Goal: Task Accomplishment & Management: Use online tool/utility

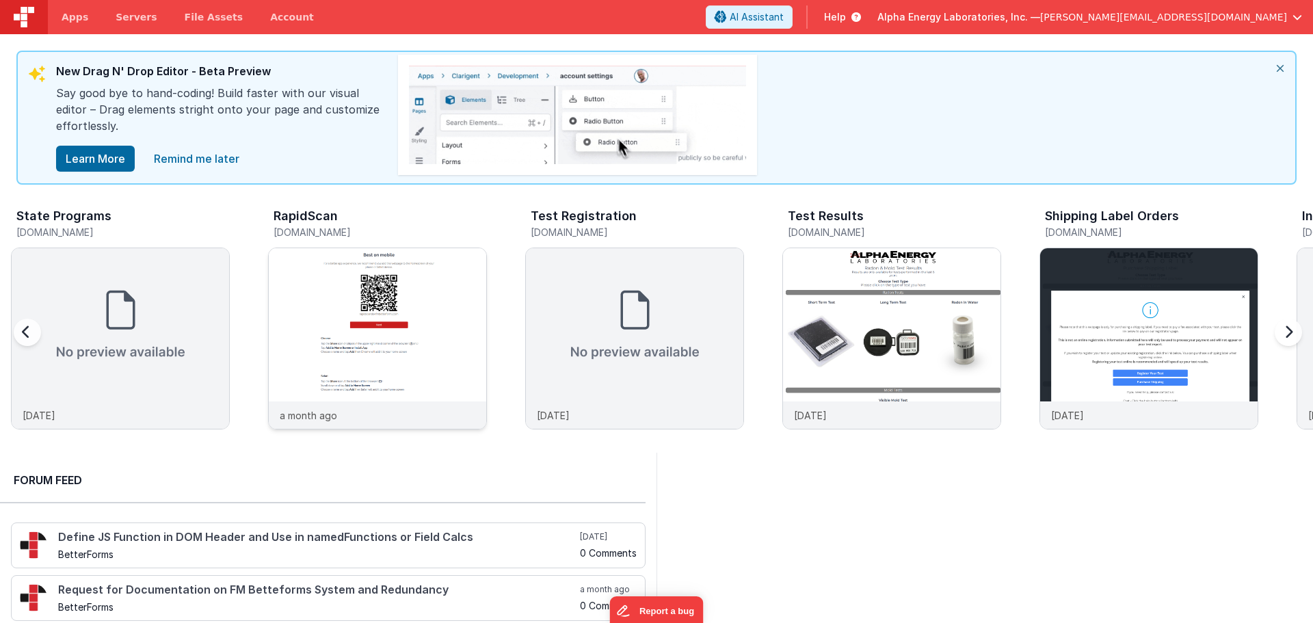
click at [318, 324] on img at bounding box center [378, 357] width 218 height 218
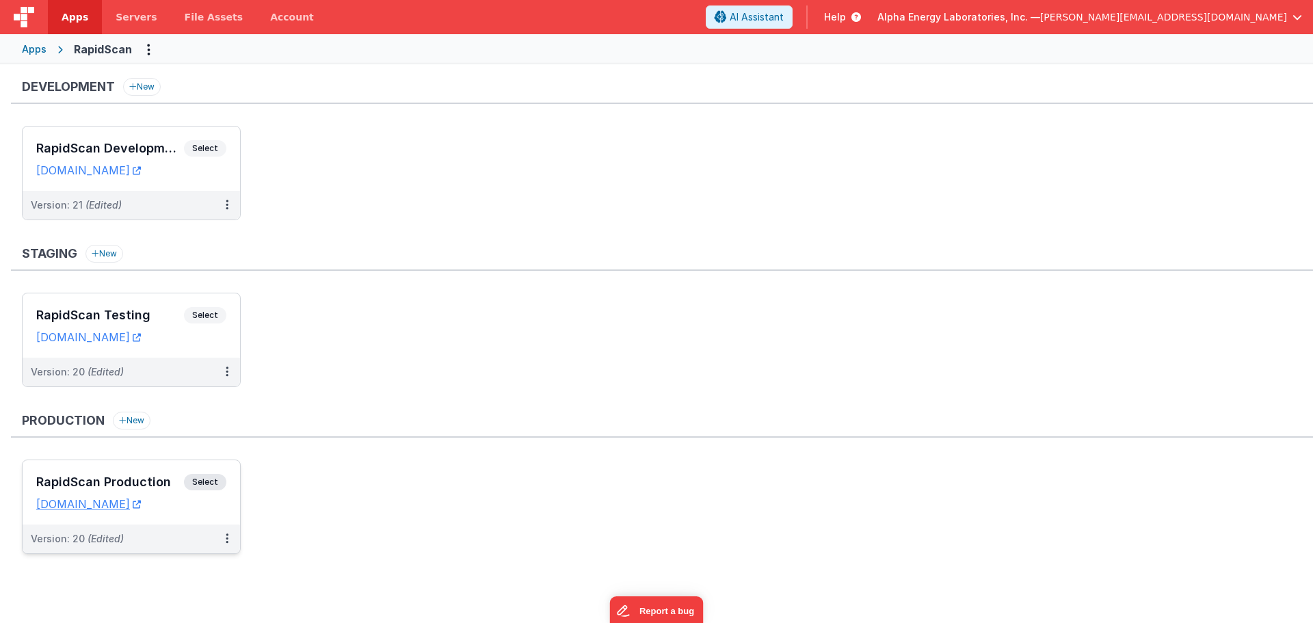
click at [209, 479] on span "Select" at bounding box center [205, 482] width 42 height 16
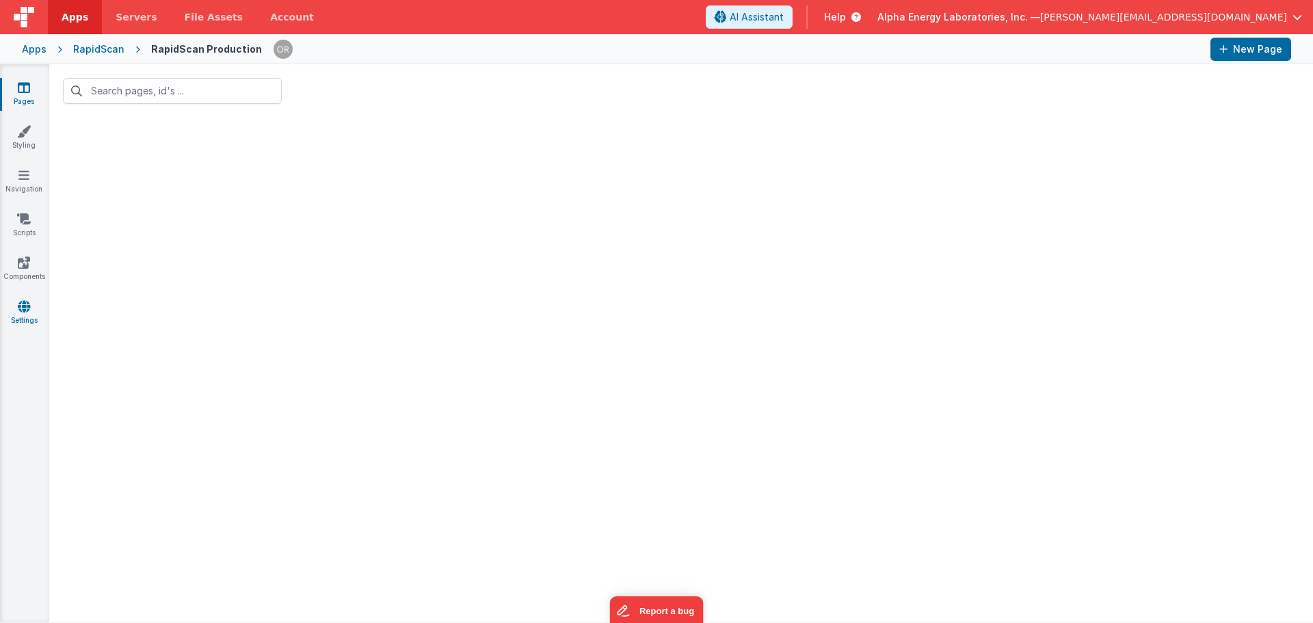
click at [28, 310] on icon at bounding box center [24, 307] width 12 height 14
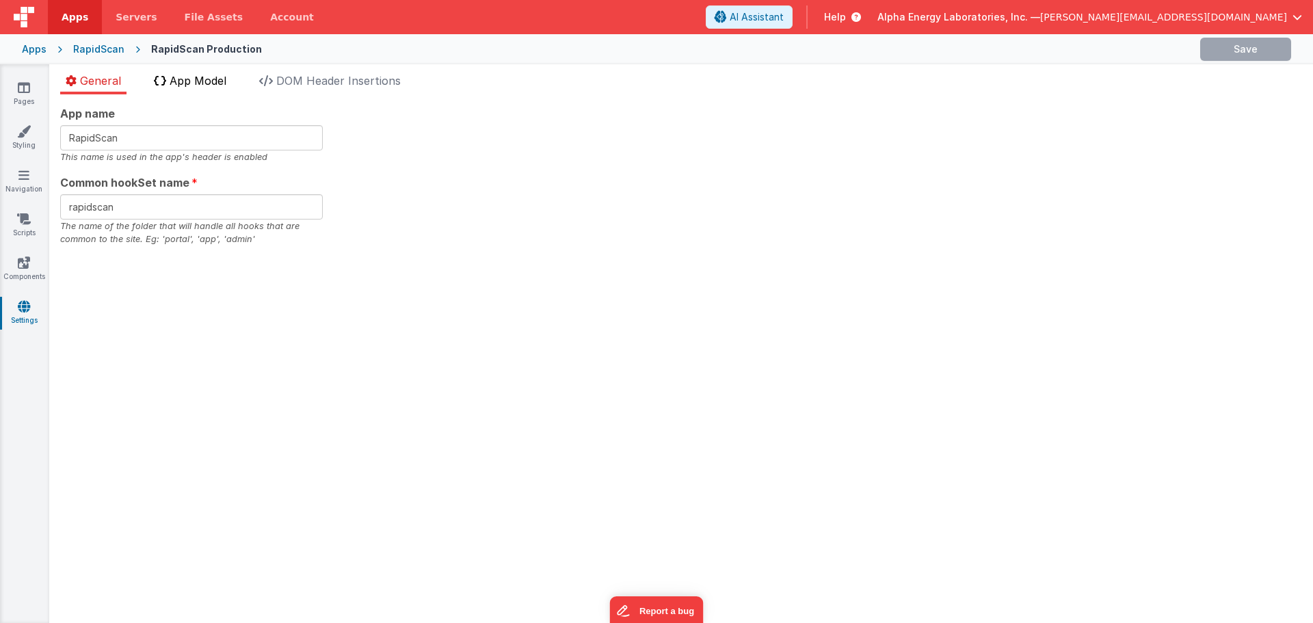
click at [209, 83] on span "App Model" at bounding box center [198, 81] width 57 height 14
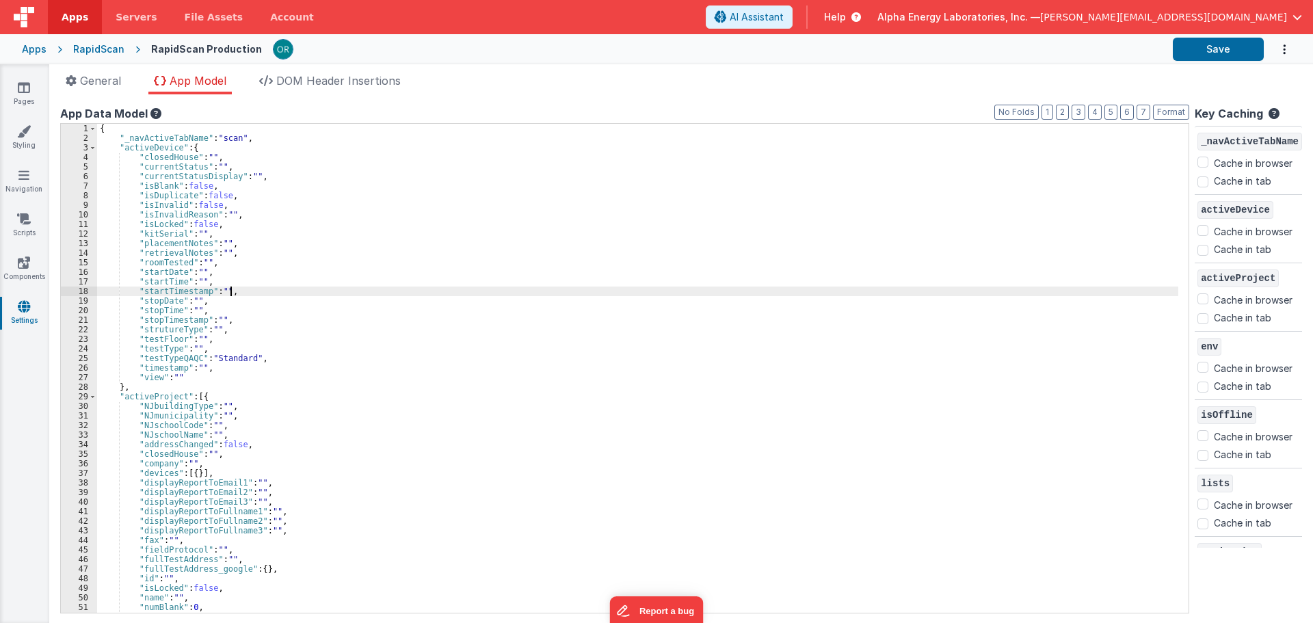
click at [357, 287] on div "{ "_navActiveTabName" : "scan" , "activeDevice" : { "closedHouse" : "" , "curre…" at bounding box center [637, 378] width 1081 height 508
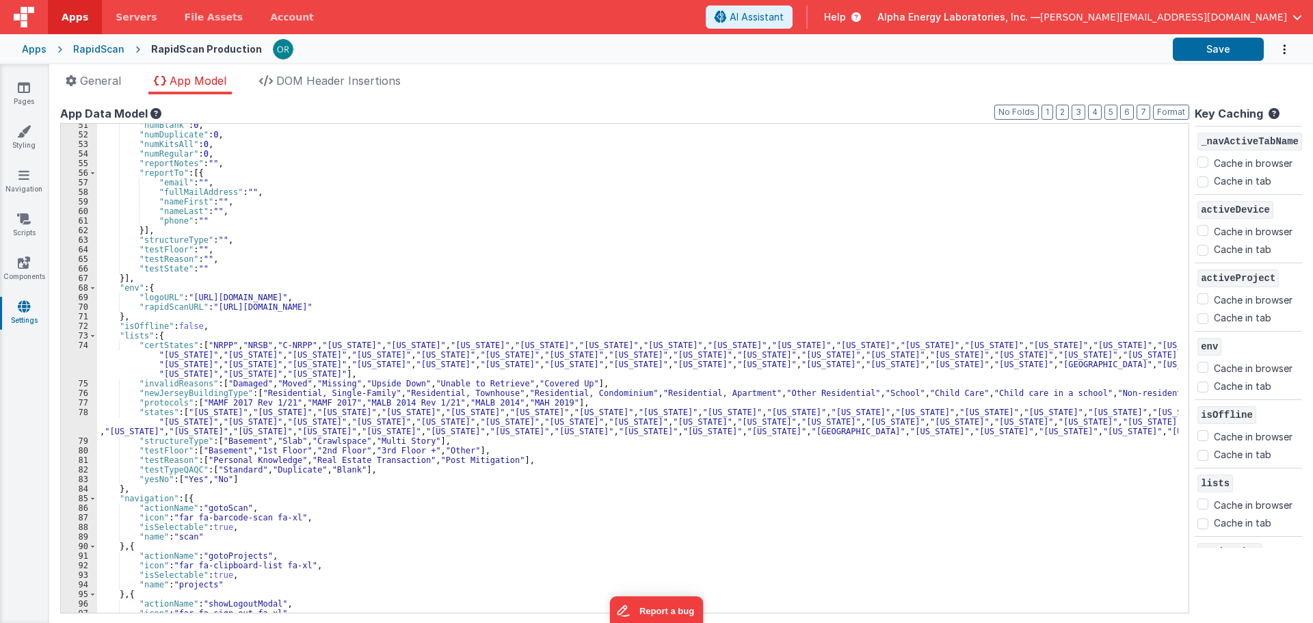
scroll to position [482, 0]
click at [200, 399] on div ""numBlank" : 0 , "numDuplicate" : 0 , "numKitsAll" : 0 , "numRegular" : 0 , "re…" at bounding box center [637, 374] width 1081 height 508
click at [525, 415] on div ""numBlank" : 0 , "numDuplicate" : 0 , "numKitsAll" : 0 , "numRegular" : 0 , "re…" at bounding box center [637, 374] width 1081 height 508
click at [254, 405] on div ""numBlank" : 0 , "numDuplicate" : 0 , "numKitsAll" : 0 , "numRegular" : 0 , "re…" at bounding box center [637, 374] width 1081 height 508
click at [371, 417] on div ""numBlank" : 0 , "numDuplicate" : 0 , "numKitsAll" : 0 , "numRegular" : 0 , "re…" at bounding box center [637, 374] width 1081 height 508
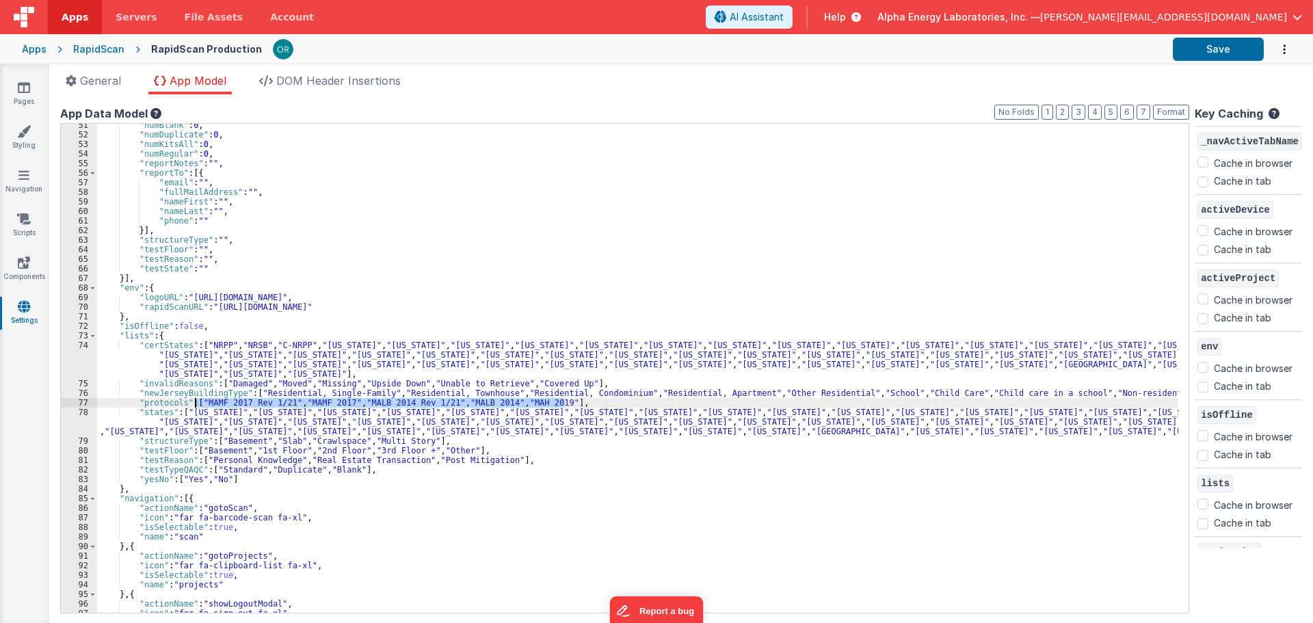
drag, startPoint x: 555, startPoint y: 404, endPoint x: 196, endPoint y: 402, distance: 359.1
click at [196, 402] on div ""numBlank" : 0 , "numDuplicate" : 0 , "numKitsAll" : 0 , "numRegular" : 0 , "re…" at bounding box center [637, 374] width 1081 height 508
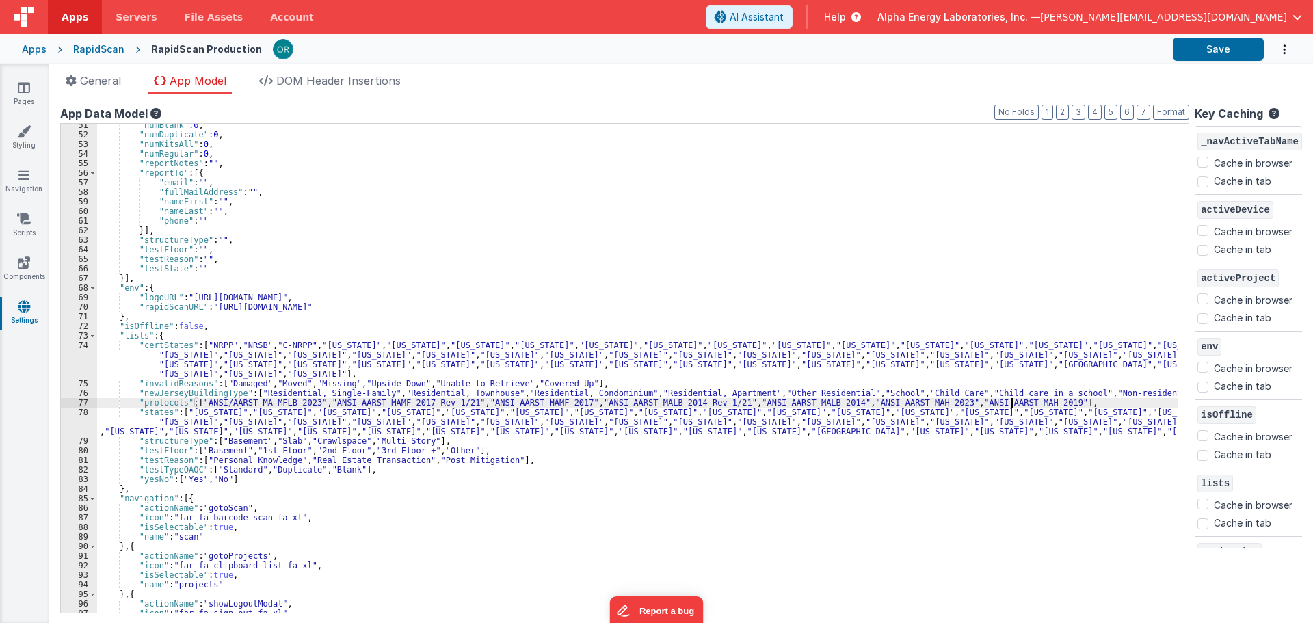
click at [450, 420] on div ""numBlank" : 0 , "numDuplicate" : 0 , "numKitsAll" : 0 , "numRegular" : 0 , "re…" at bounding box center [637, 374] width 1081 height 508
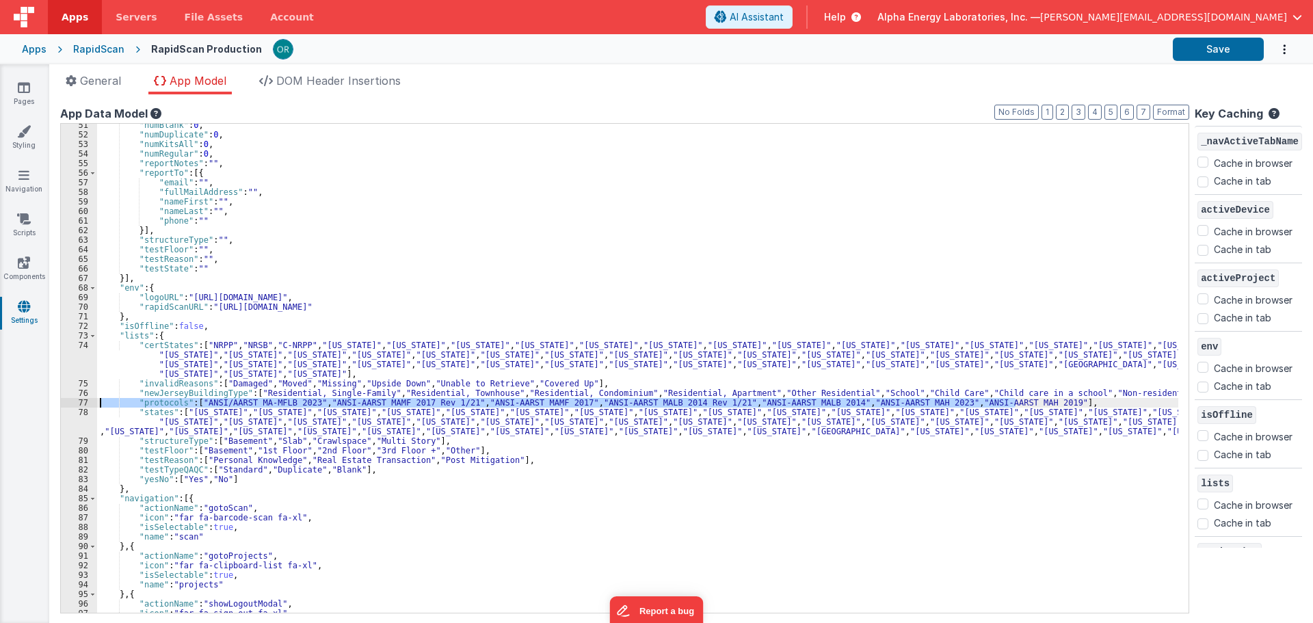
drag, startPoint x: 1027, startPoint y: 404, endPoint x: 94, endPoint y: 404, distance: 933.7
click at [94, 404] on div "51 52 53 54 55 56 57 58 59 60 61 62 63 64 65 66 67 68 69 70 71 72 73 74 75 76 7…" at bounding box center [624, 368] width 1129 height 490
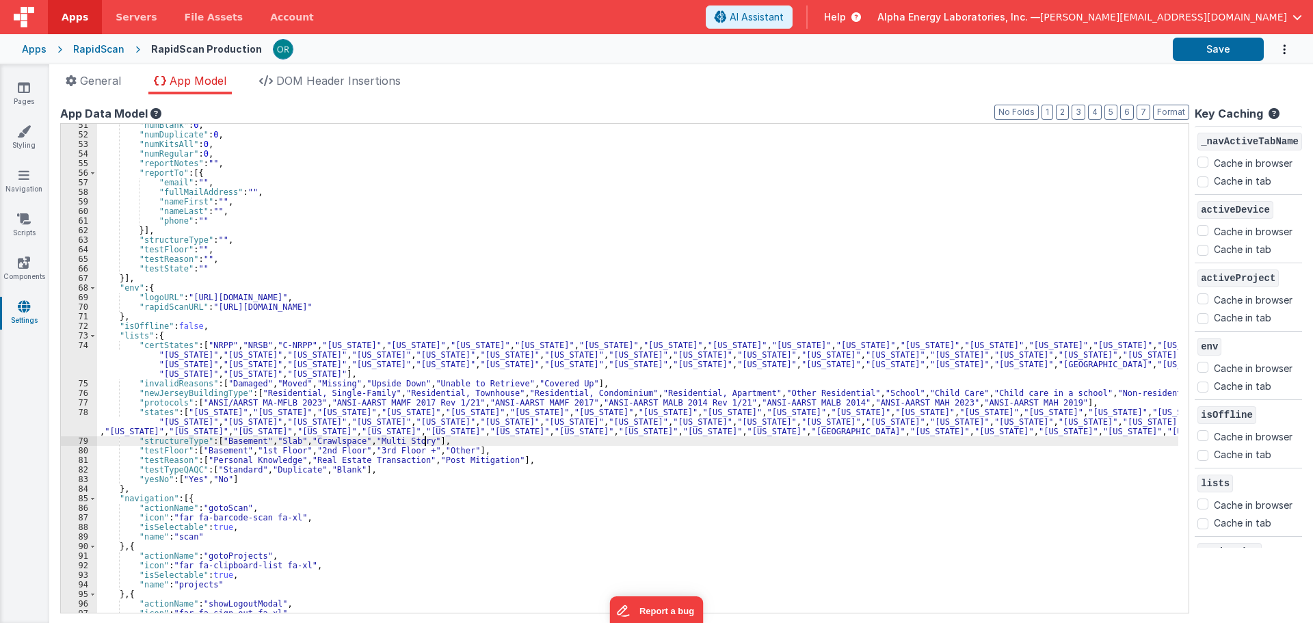
click at [423, 445] on div ""numBlank" : 0 , "numDuplicate" : 0 , "numKitsAll" : 0 , "numRegular" : 0 , "re…" at bounding box center [637, 374] width 1081 height 508
click at [106, 55] on div "RapidScan" at bounding box center [98, 49] width 51 height 14
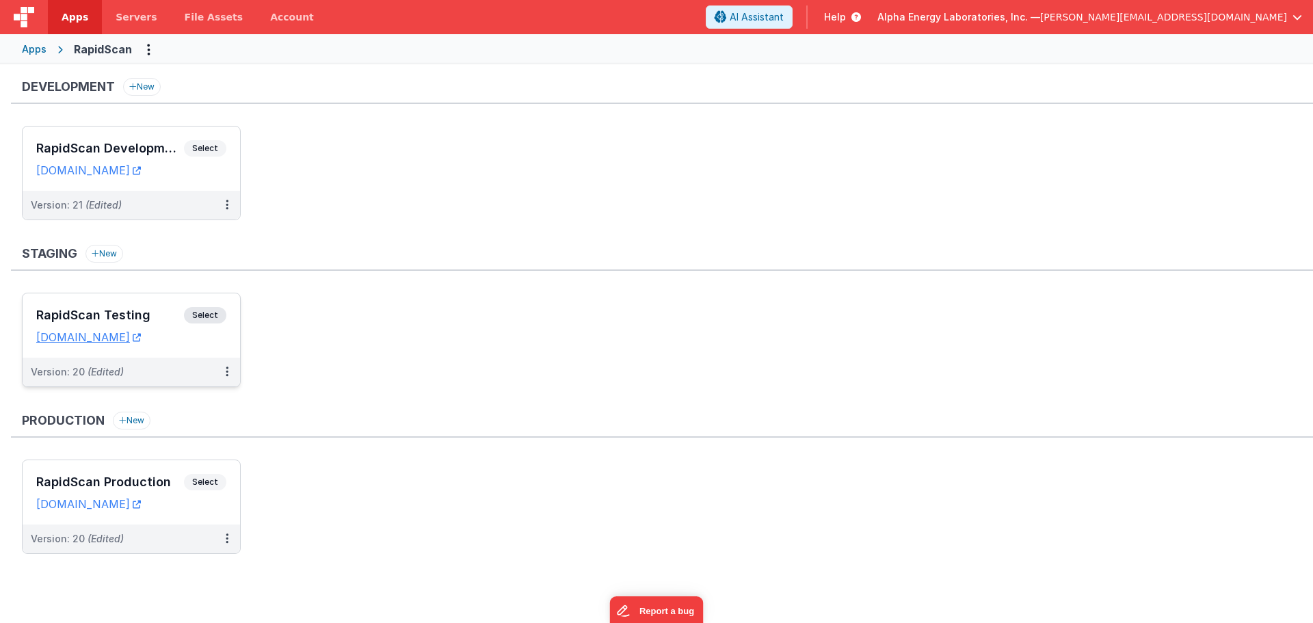
click at [205, 310] on span "Select" at bounding box center [205, 315] width 42 height 16
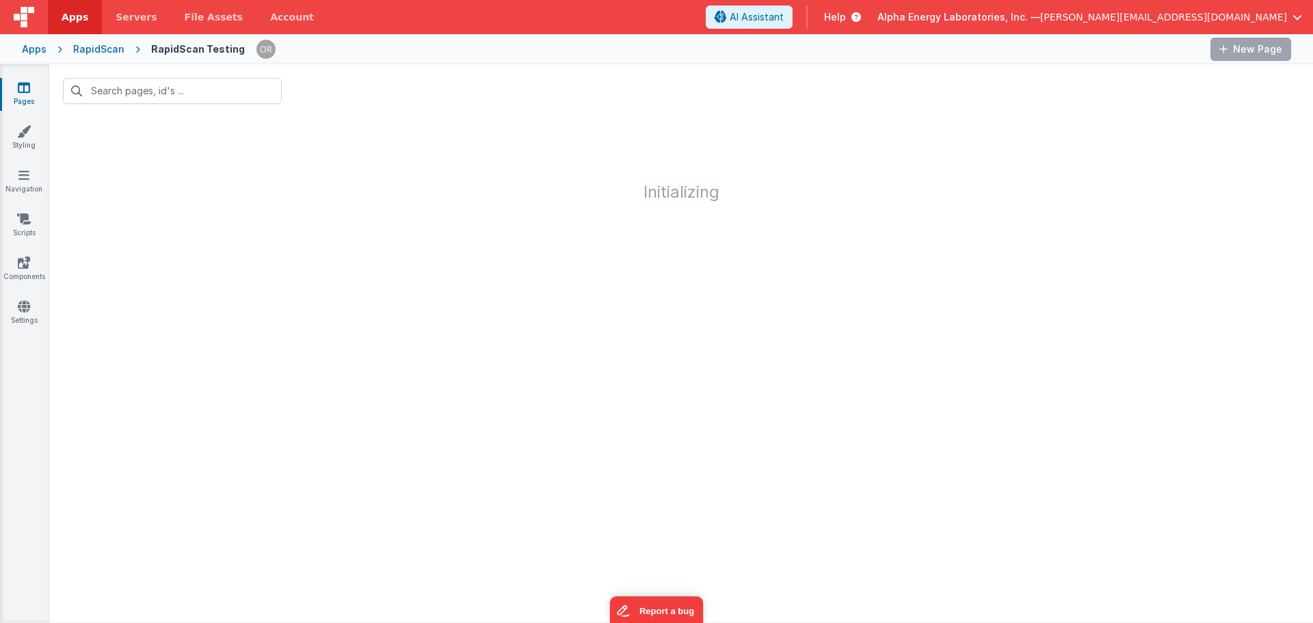
click at [19, 328] on div "Pages Styling Navigation Scripts Components Settings" at bounding box center [24, 343] width 49 height 558
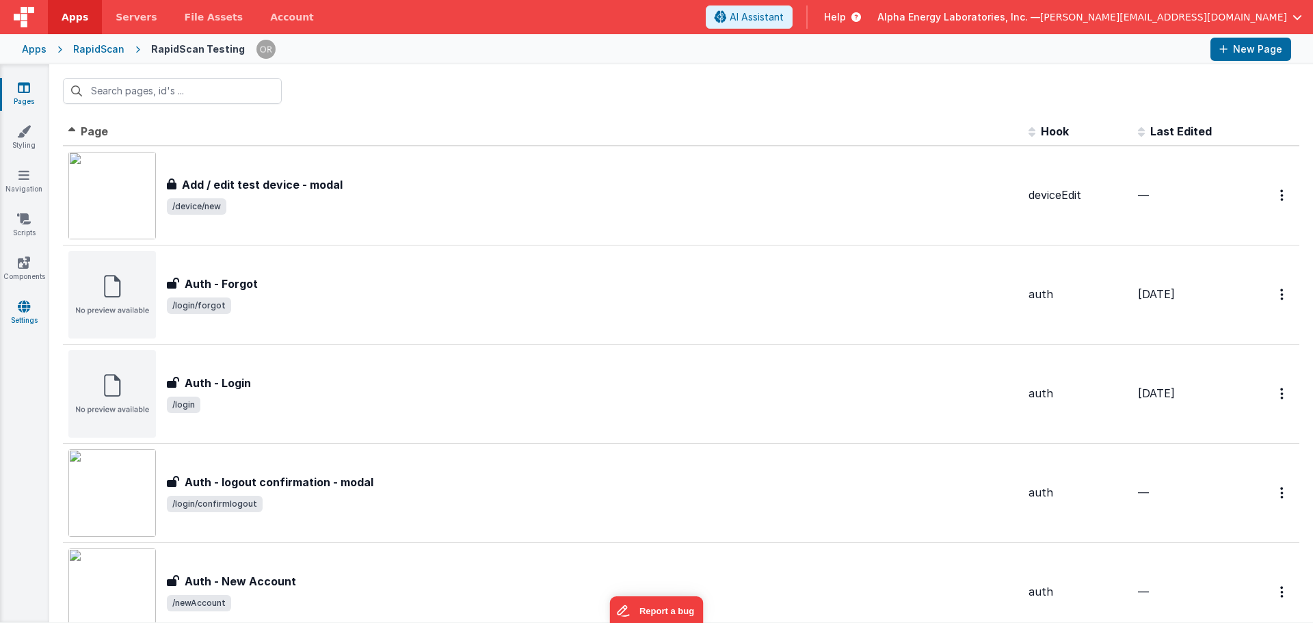
click at [42, 316] on link "Settings" at bounding box center [23, 313] width 49 height 27
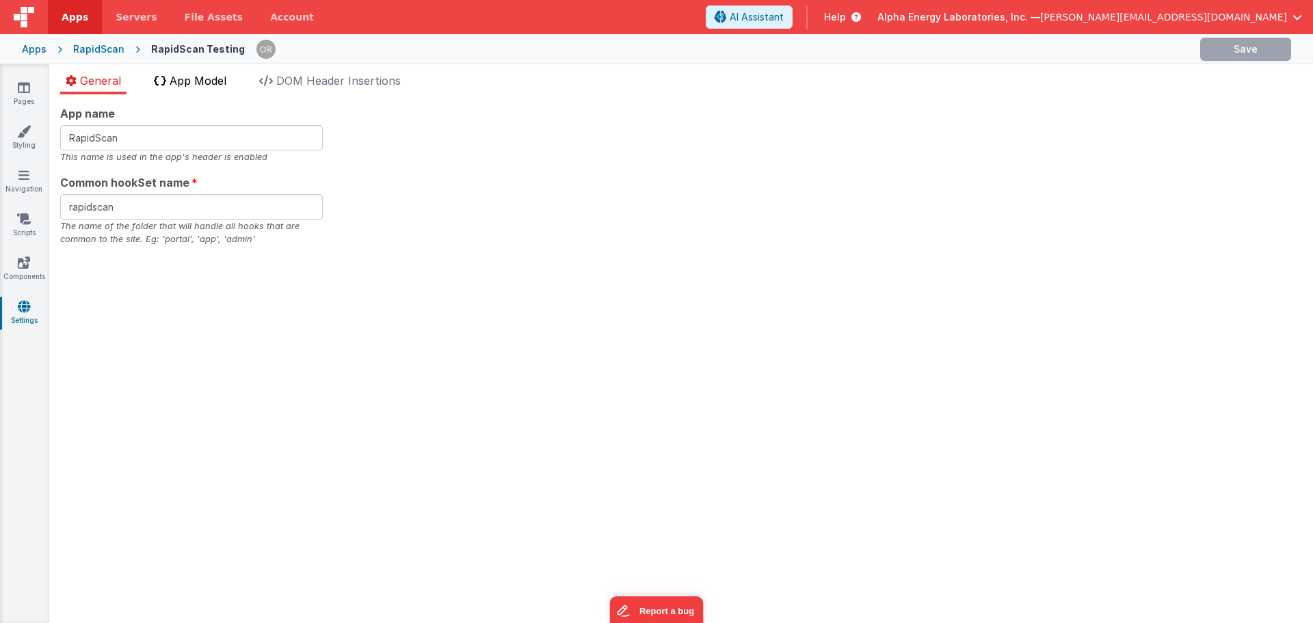
click at [183, 83] on span "App Model" at bounding box center [198, 81] width 57 height 14
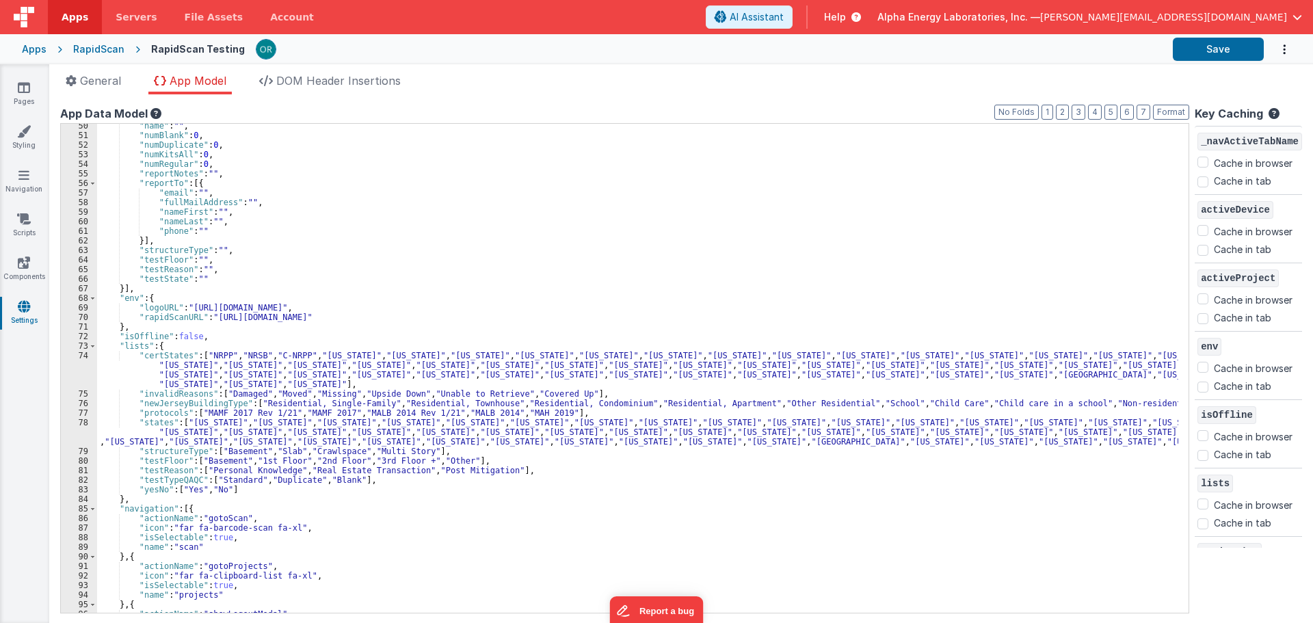
scroll to position [534, 0]
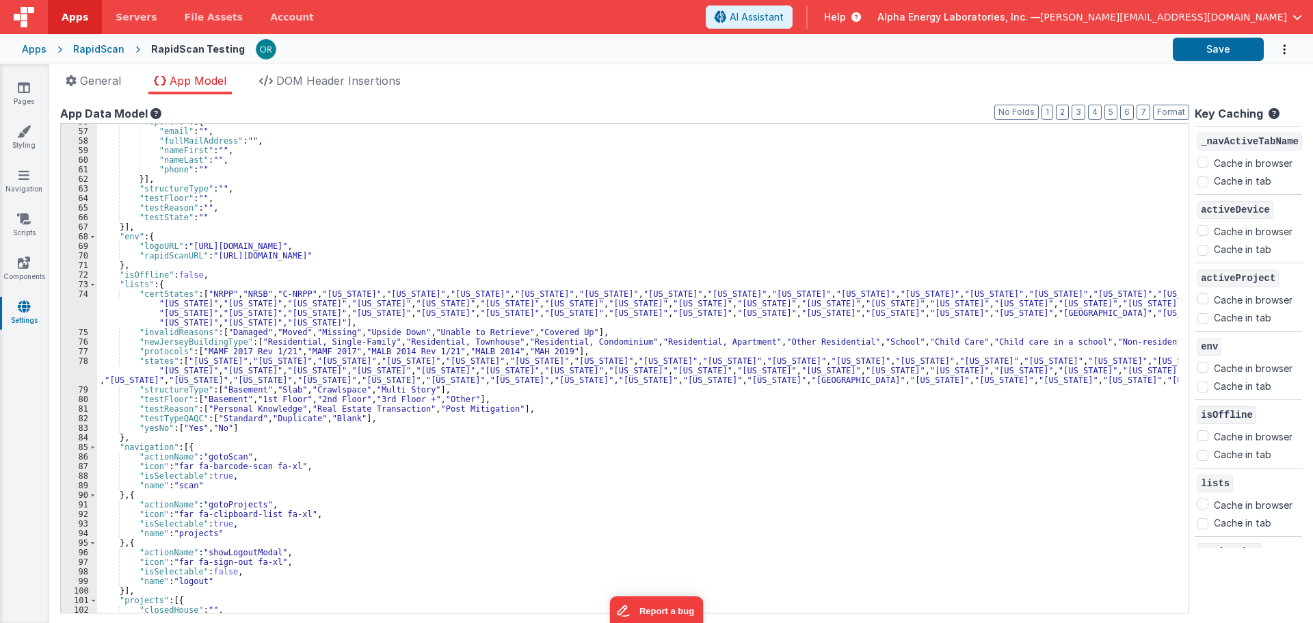
click at [165, 350] on div ""reportTo" : [{ "email" : "" , "fullMailAddress" : "" , "nameFirst" : "" , "nam…" at bounding box center [637, 371] width 1081 height 508
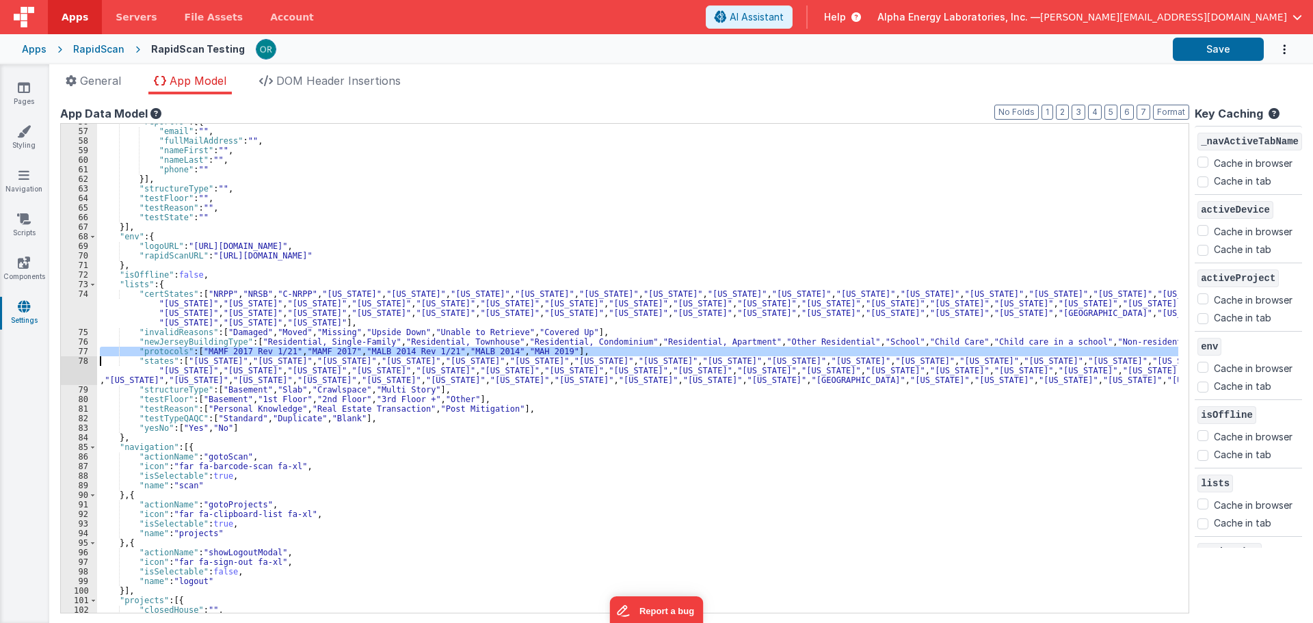
click at [165, 350] on div ""reportTo" : [{ "email" : "" , "fullMailAddress" : "" , "nameFirst" : "" , "nam…" at bounding box center [637, 371] width 1081 height 508
paste textarea
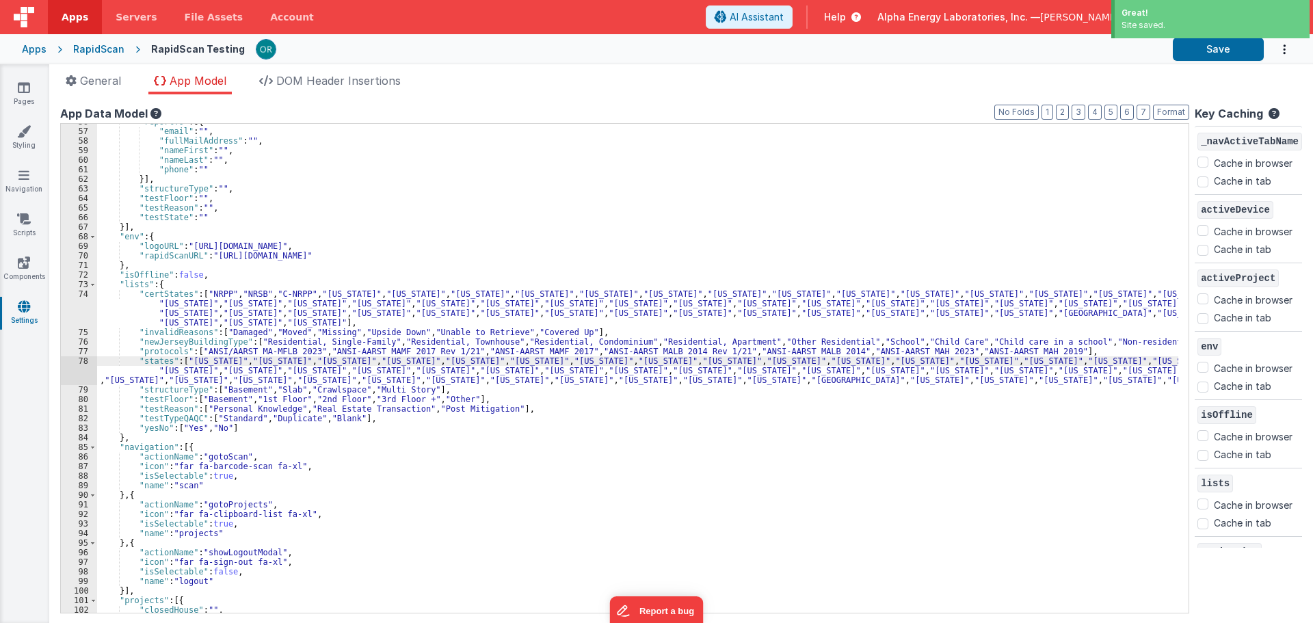
click at [84, 47] on div "RapidScan" at bounding box center [98, 49] width 51 height 14
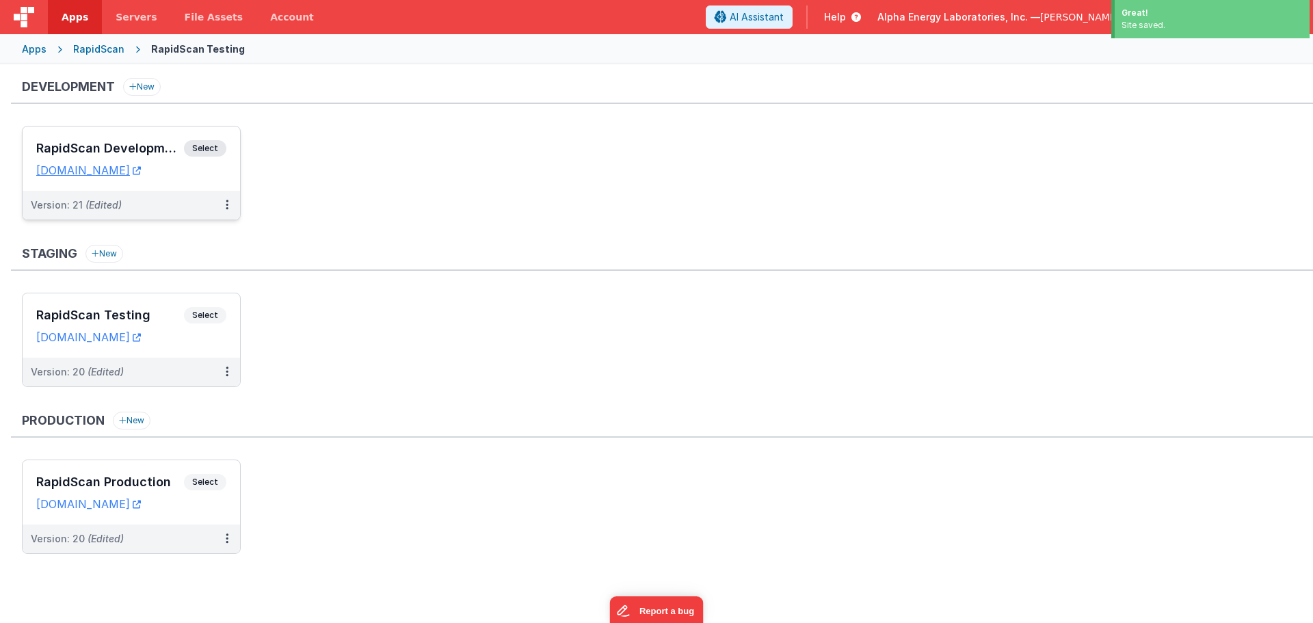
click at [205, 144] on span "Select" at bounding box center [205, 148] width 42 height 16
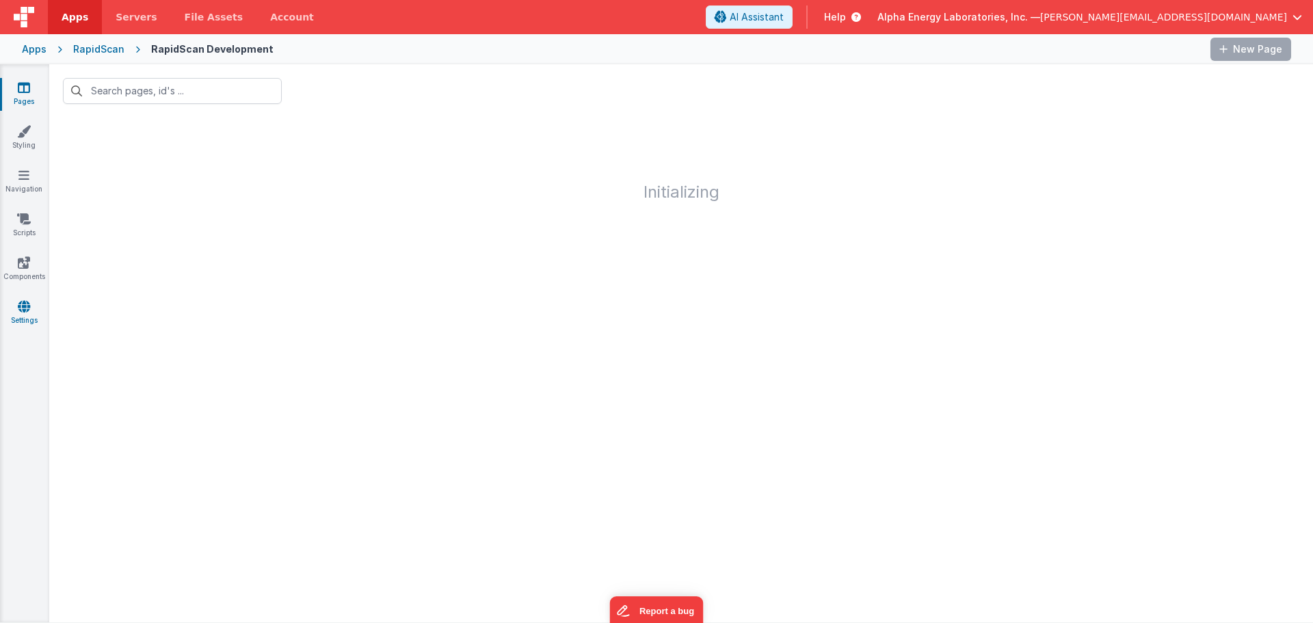
click at [34, 314] on link "Settings" at bounding box center [23, 313] width 49 height 27
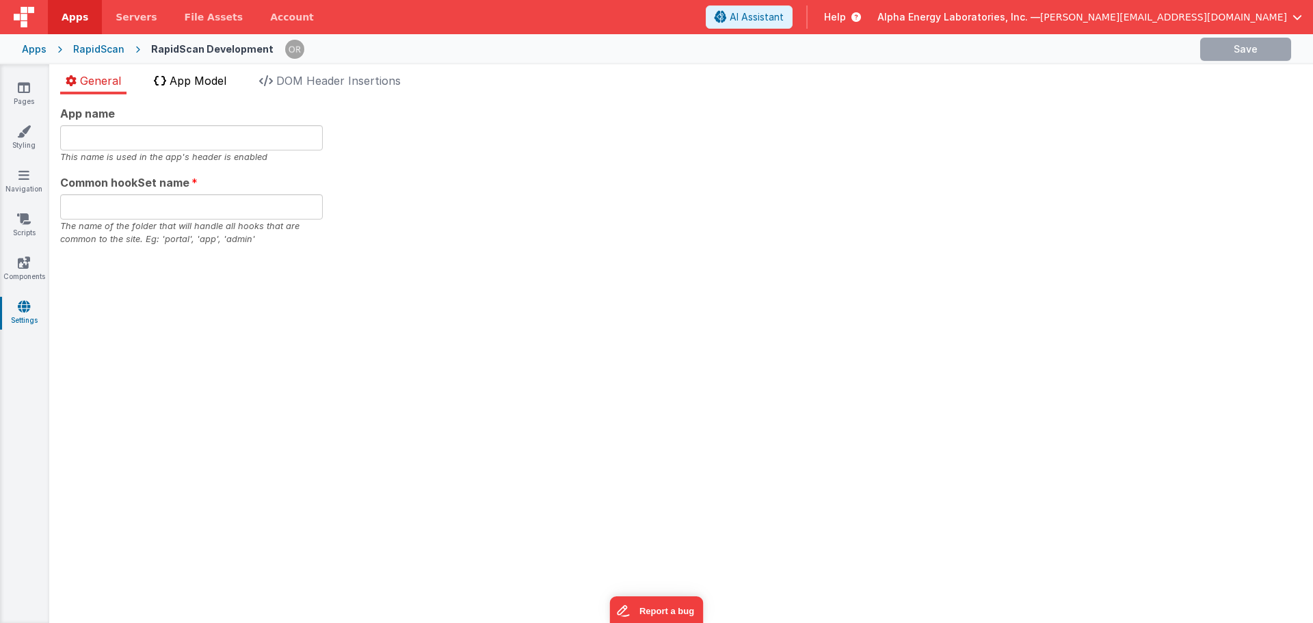
type input "RapidScan"
type input "rapidscan"
click at [185, 90] on li "App Model" at bounding box center [189, 84] width 83 height 22
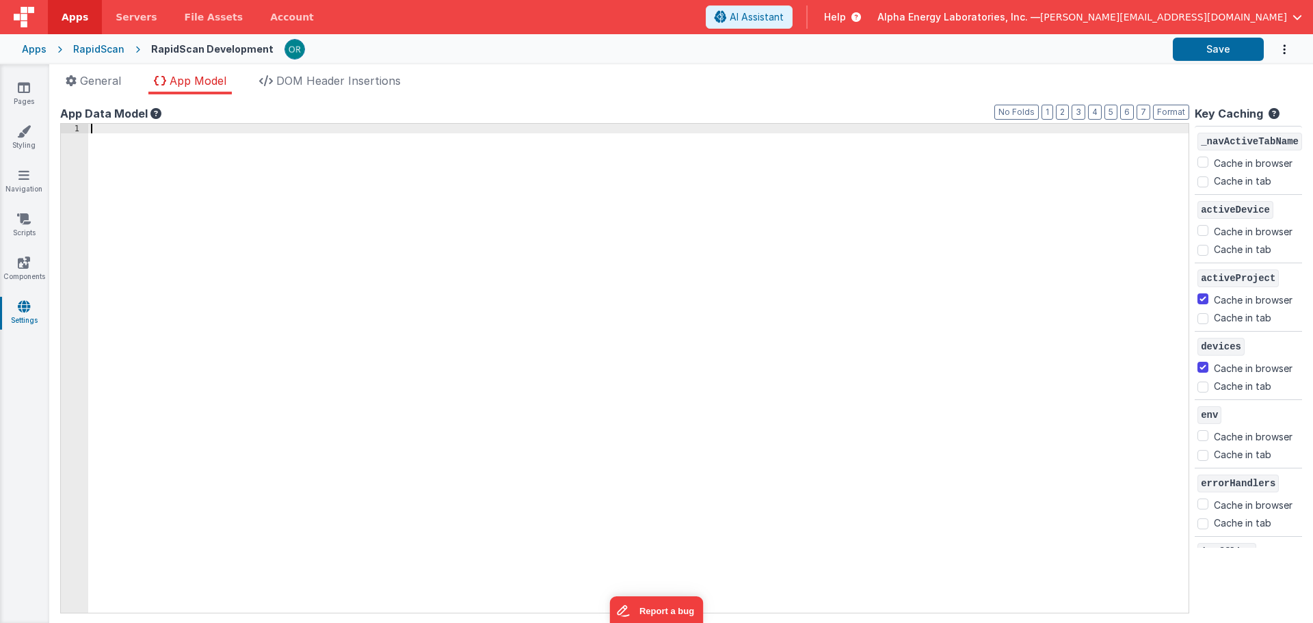
click at [316, 434] on div at bounding box center [638, 378] width 1101 height 508
click at [118, 84] on span "General" at bounding box center [100, 81] width 41 height 14
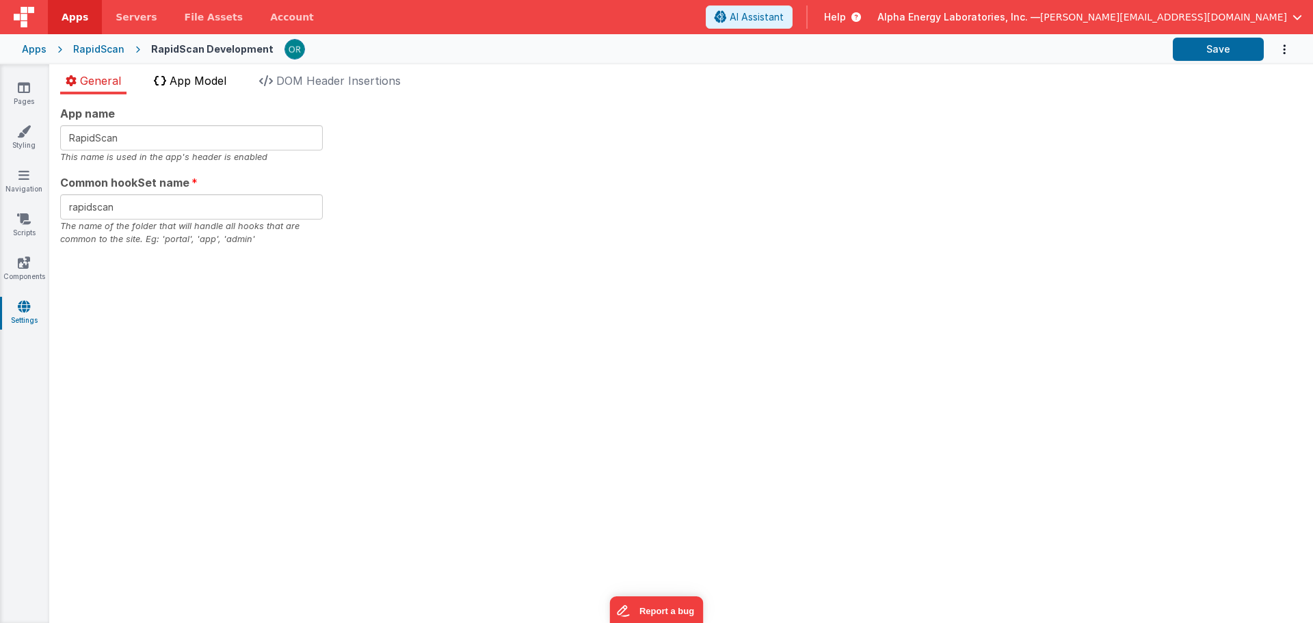
click at [197, 83] on span "App Model" at bounding box center [198, 81] width 57 height 14
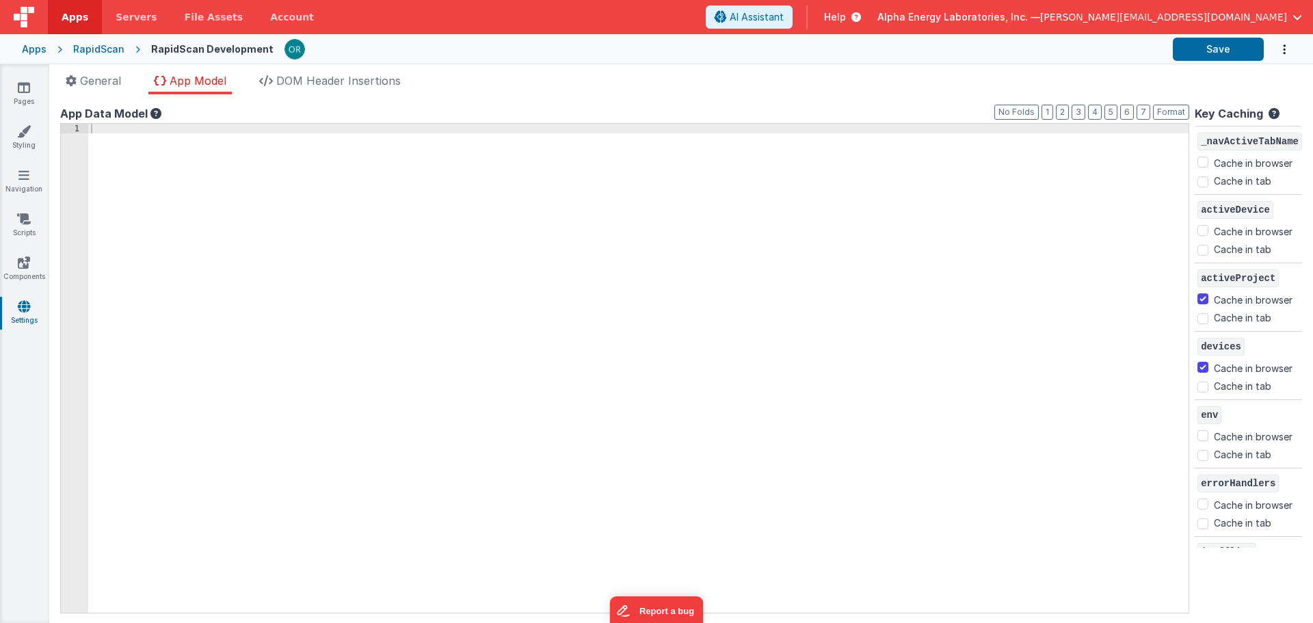
click at [343, 96] on div "App name RapidScan This name is used in the app's header is enabled Common hook…" at bounding box center [681, 358] width 1264 height 529
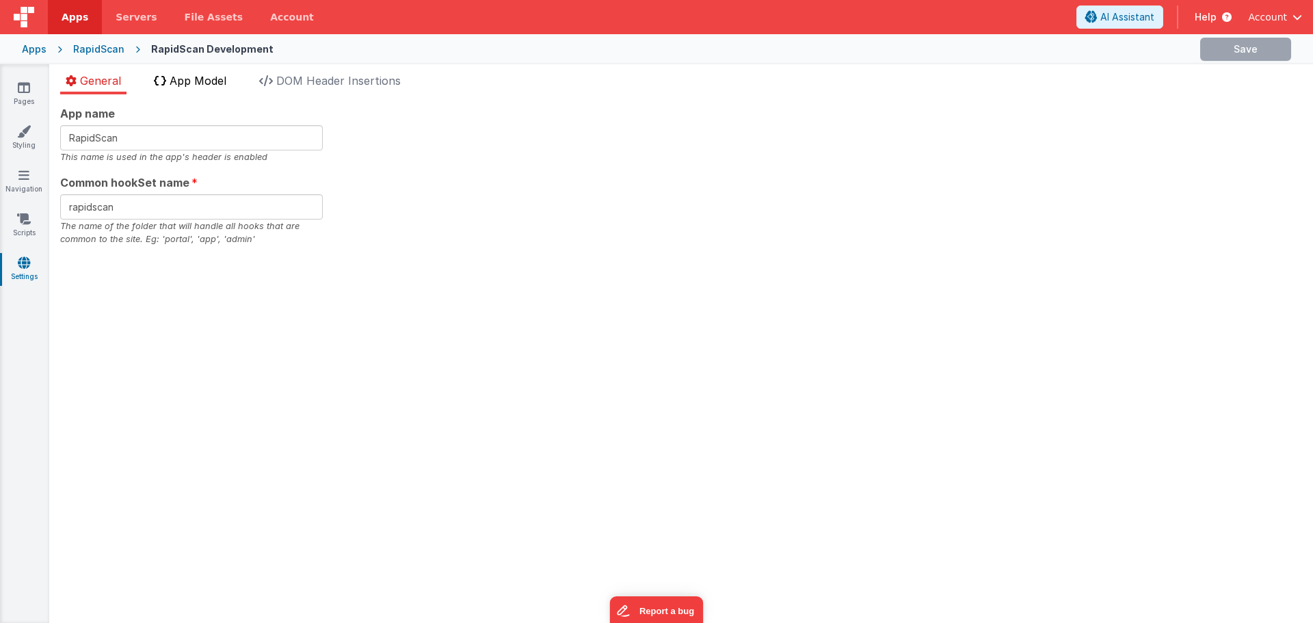
click at [218, 77] on span "App Model" at bounding box center [198, 81] width 57 height 14
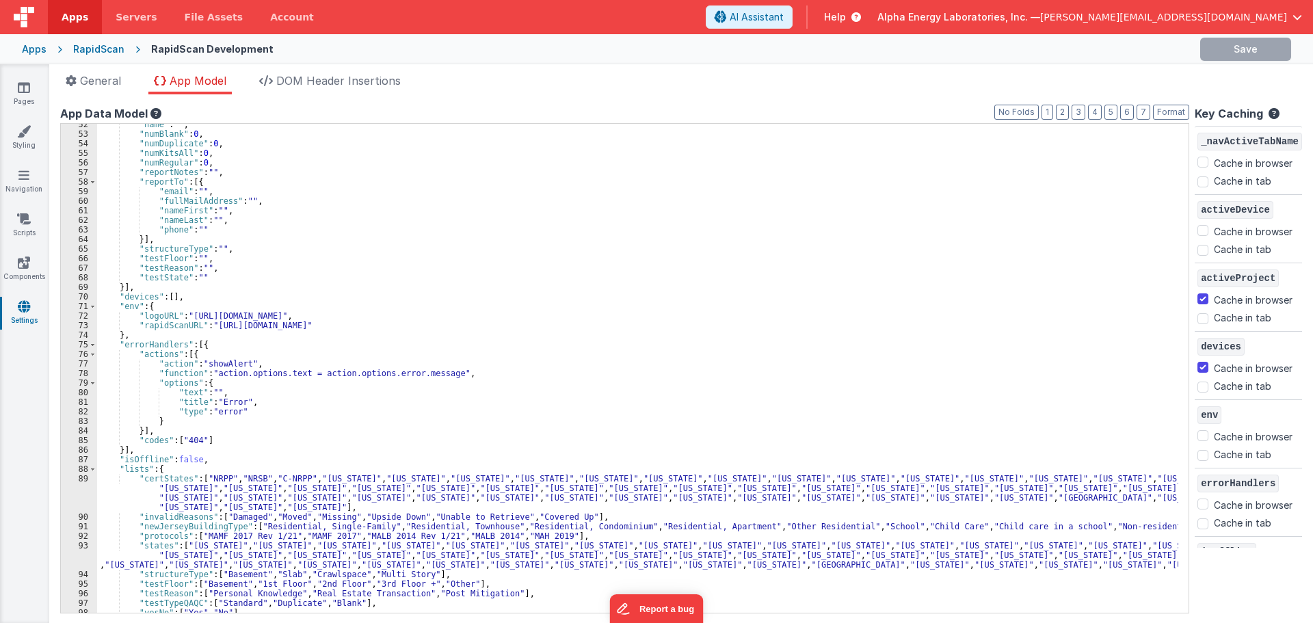
scroll to position [636, 0]
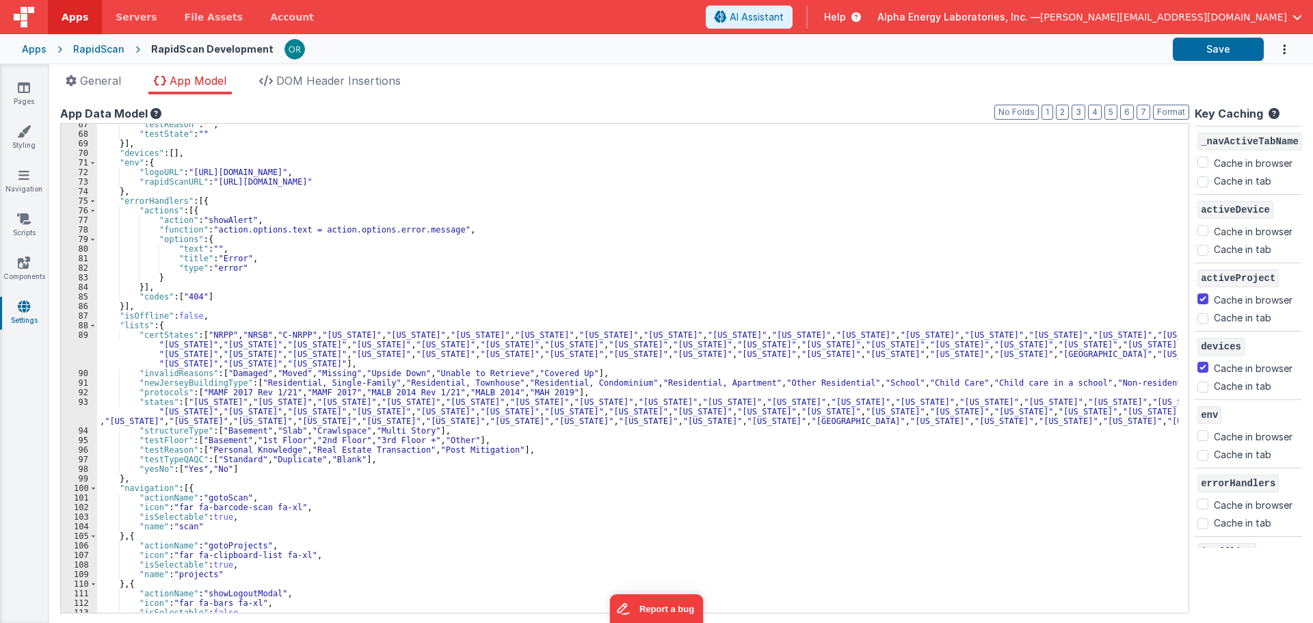
click at [155, 392] on div ""testReason" : "" , "testState" : "" }] , "devices" : [ ] , "env" : { "logoURL"…" at bounding box center [637, 374] width 1081 height 508
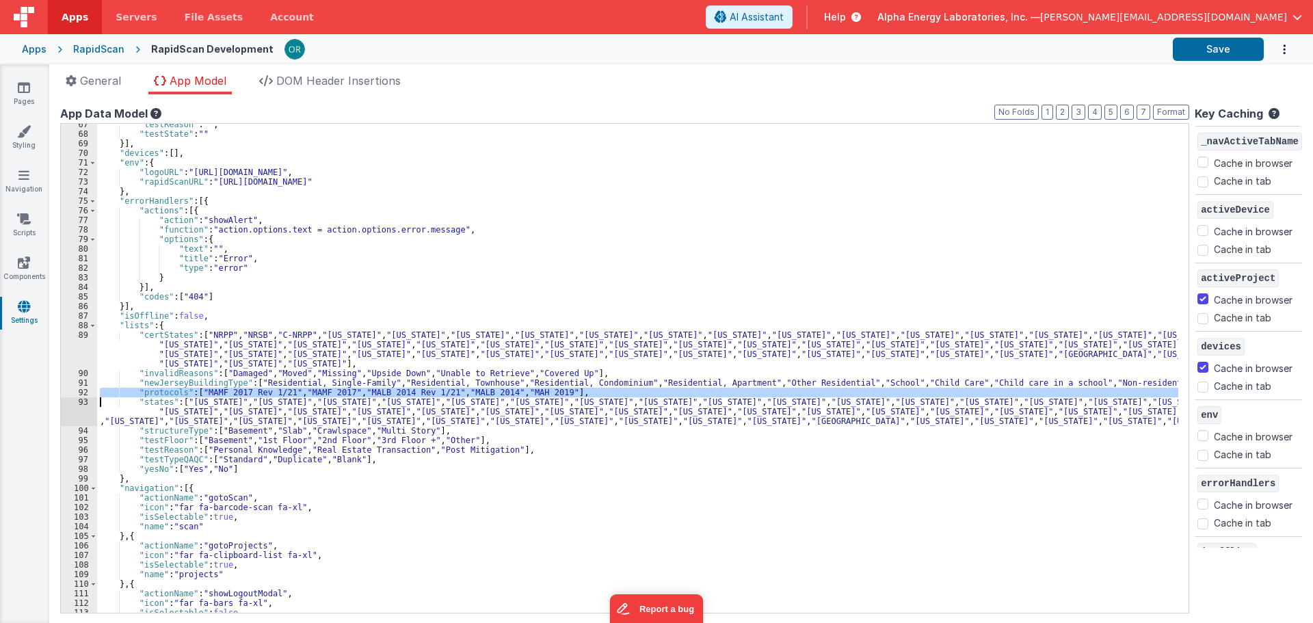
click at [155, 392] on div ""testReason" : "" , "testState" : "" }] , "devices" : [ ] , "env" : { "logoURL"…" at bounding box center [637, 374] width 1081 height 508
paste textarea
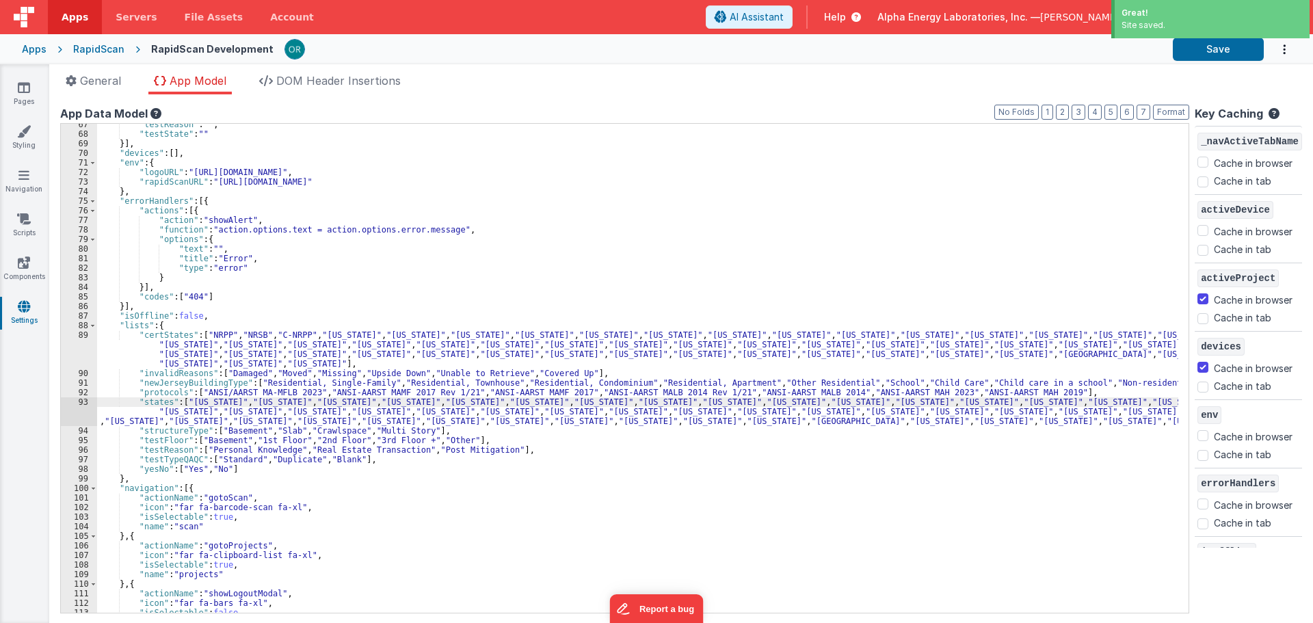
click at [88, 47] on div "RapidScan" at bounding box center [98, 49] width 51 height 14
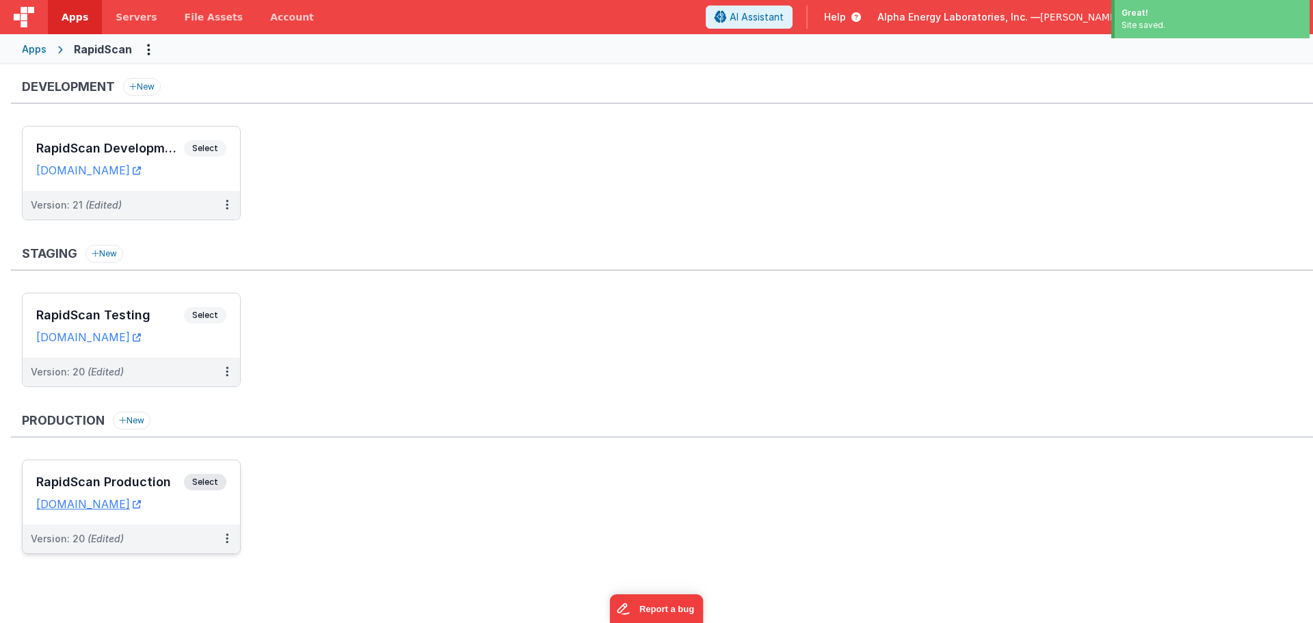
click at [207, 488] on span "Select" at bounding box center [205, 482] width 42 height 16
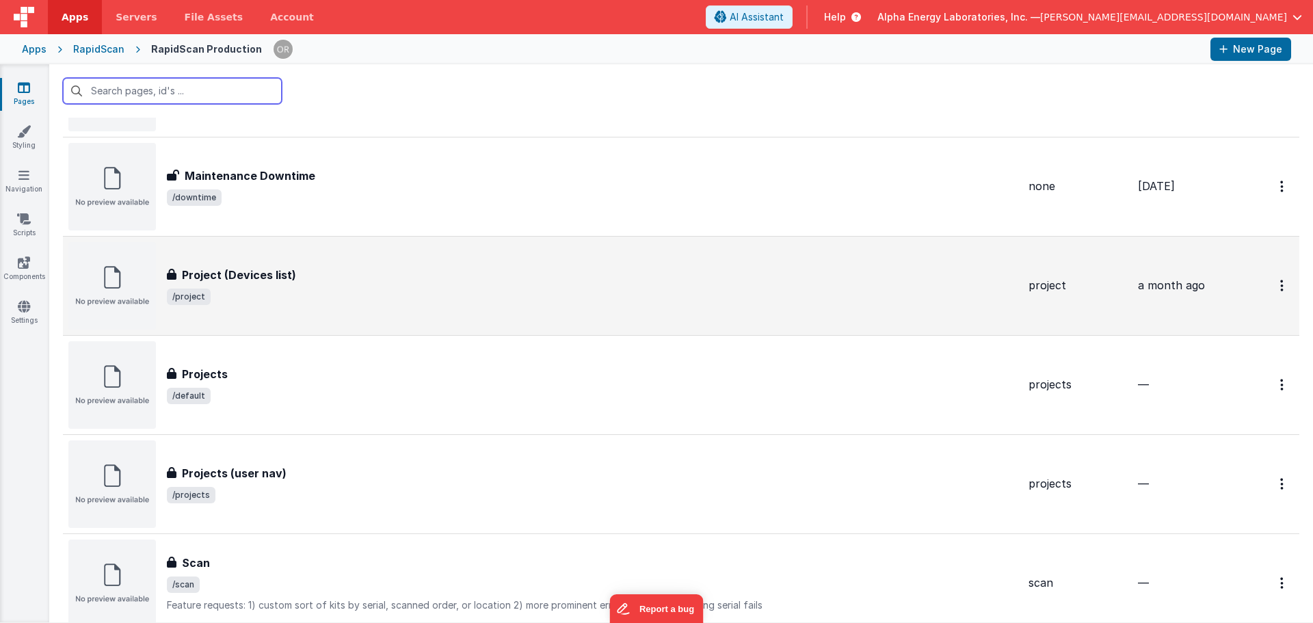
scroll to position [804, 0]
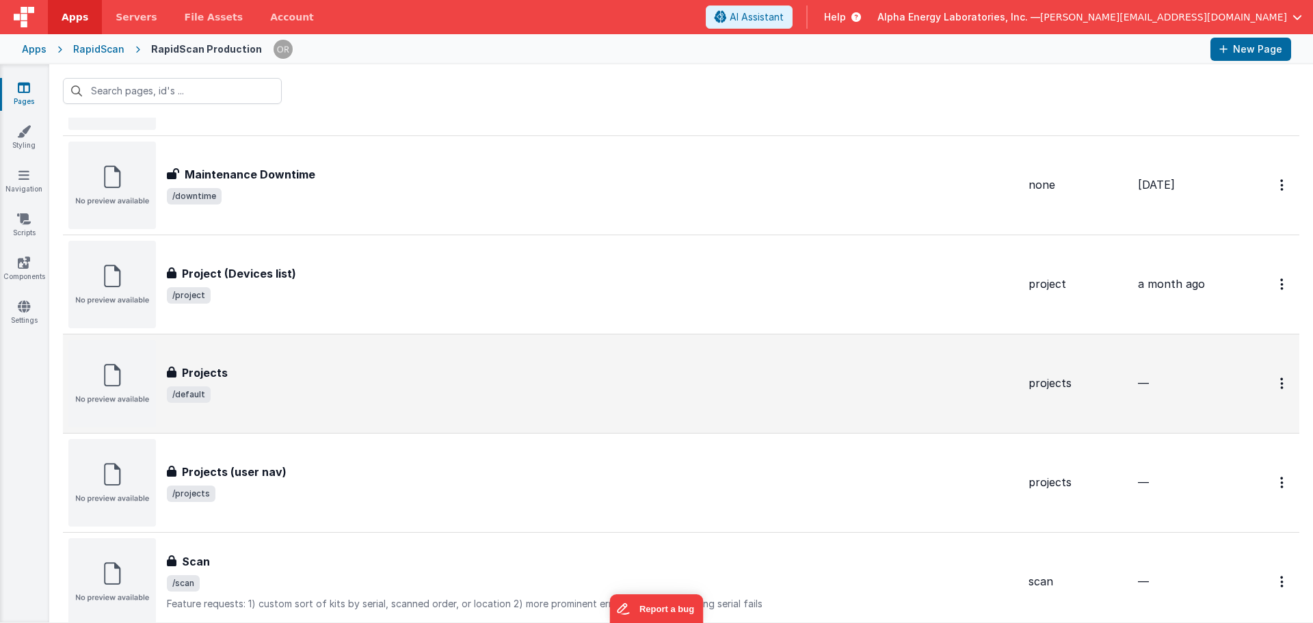
click at [296, 399] on span "/default" at bounding box center [592, 394] width 851 height 16
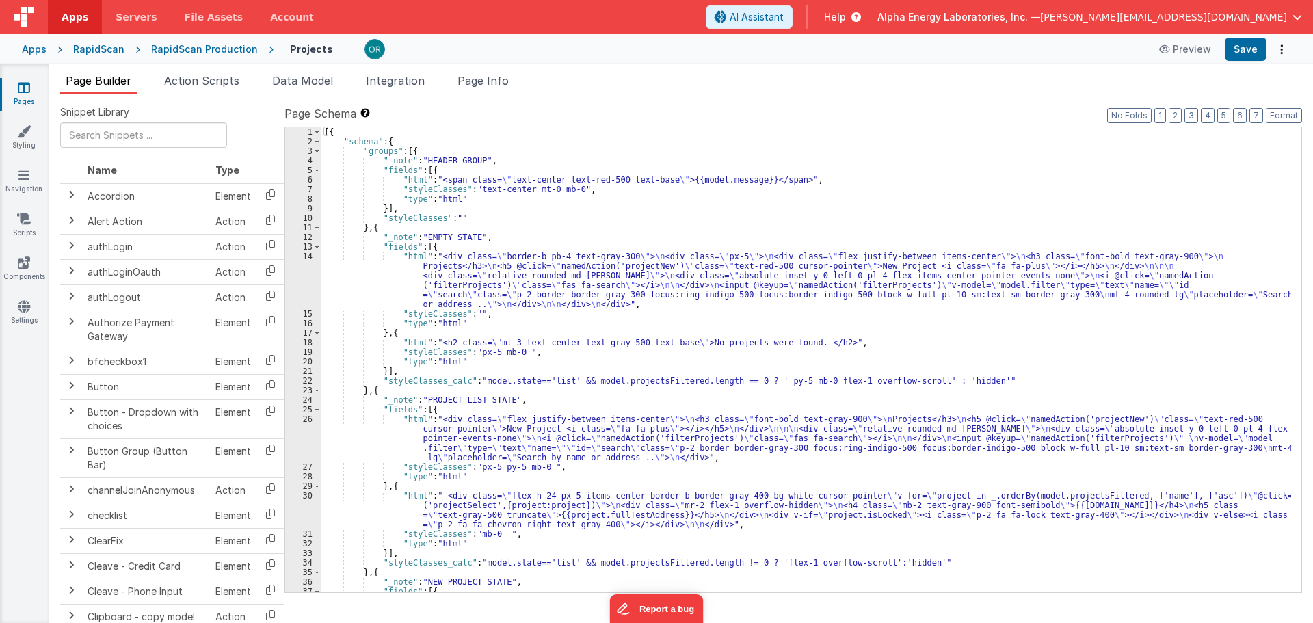
click at [747, 418] on div "[{ "schema" : { "groups" : [{ "_note" : "HEADER GROUP" , "fields" : [{ "html" :…" at bounding box center [806, 378] width 970 height 503
type input "project"
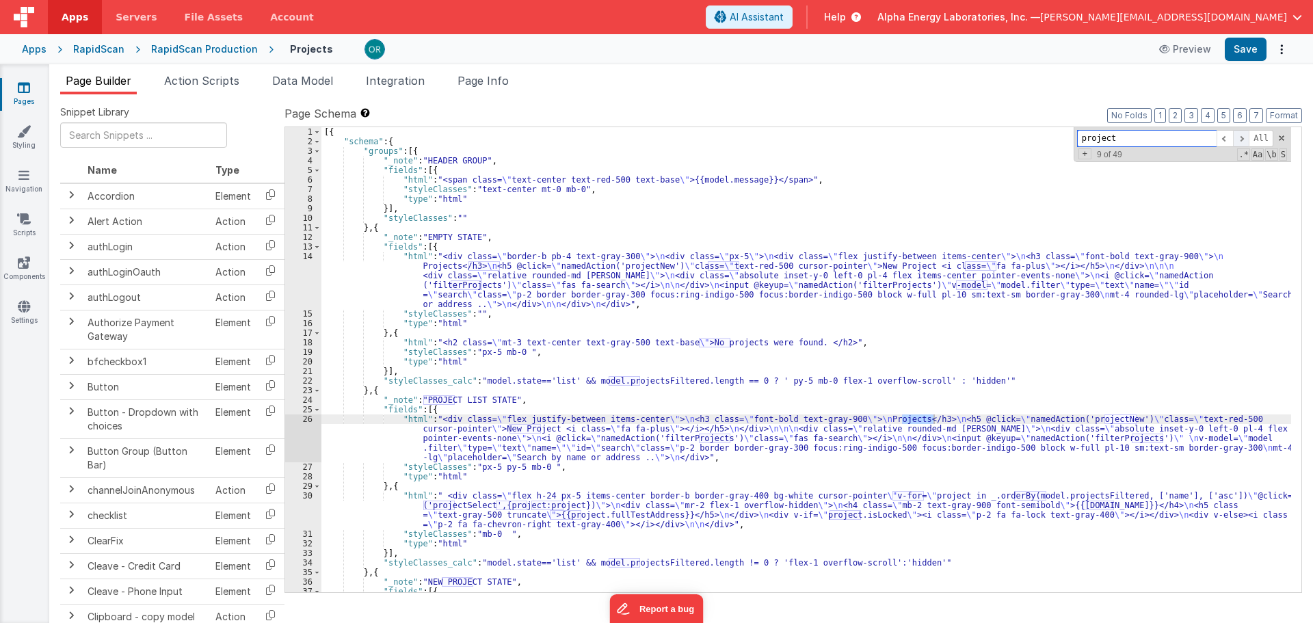
click at [1239, 137] on span at bounding box center [1241, 138] width 16 height 17
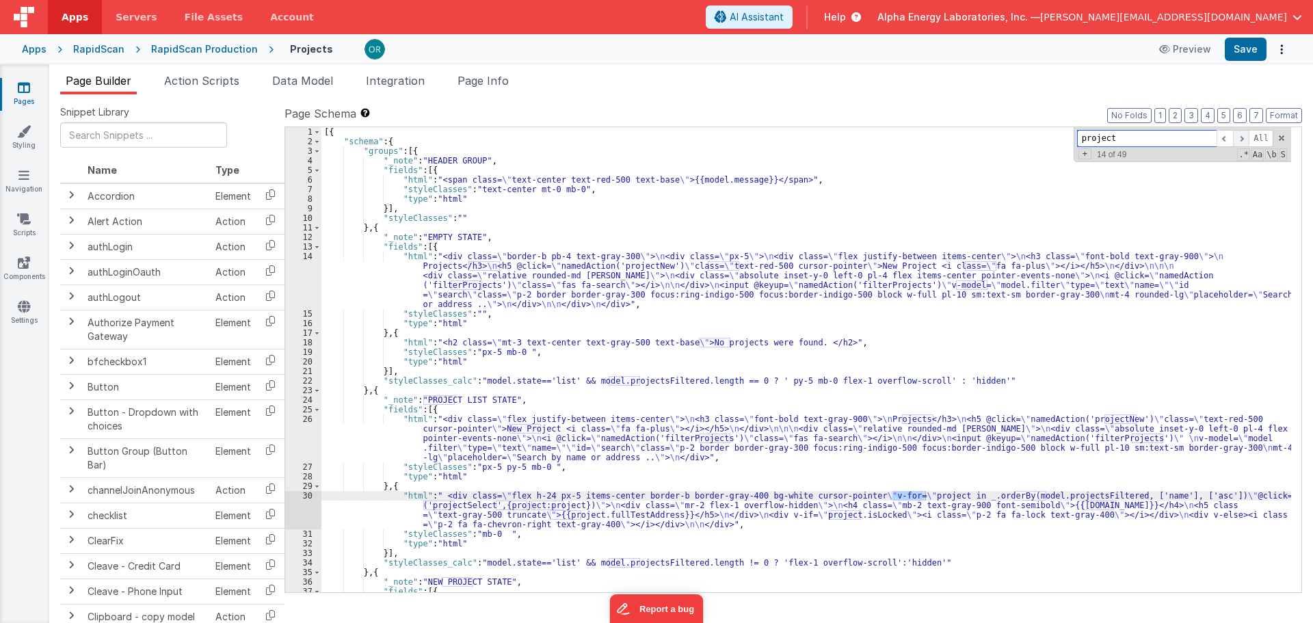
click at [1239, 137] on span at bounding box center [1241, 138] width 16 height 17
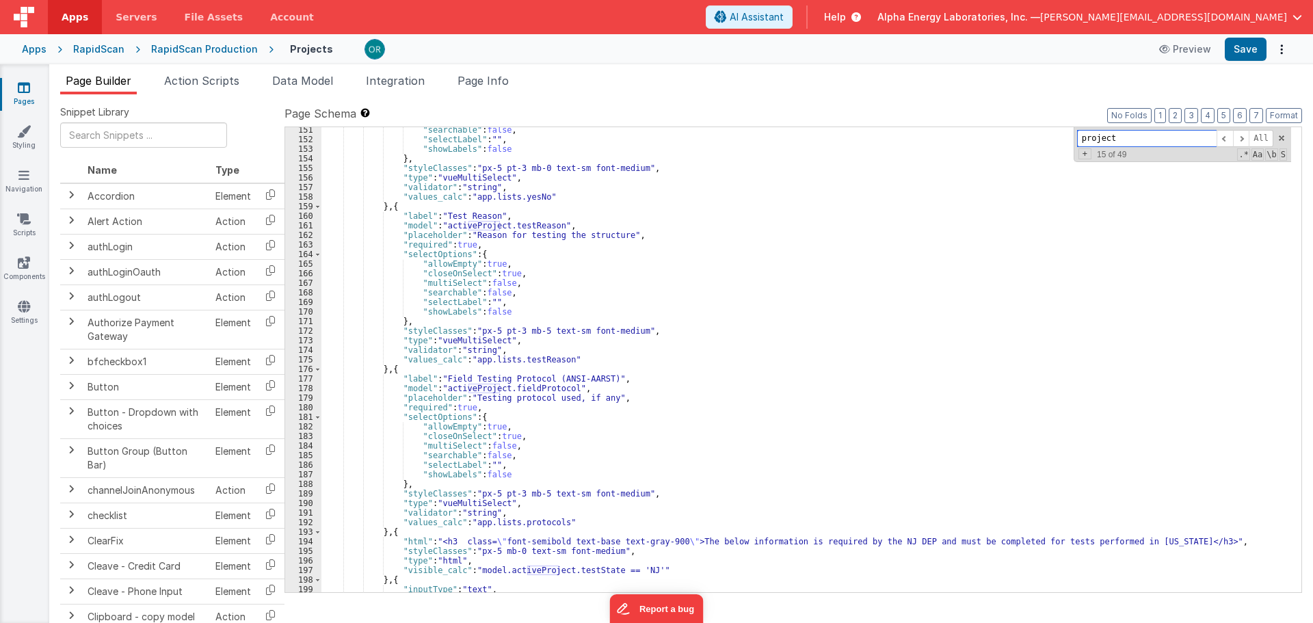
scroll to position [1754, 0]
click at [447, 412] on div ""searchable" : false , "selectLabel" : "" , "showLabels" : false } , "styleClas…" at bounding box center [806, 367] width 970 height 484
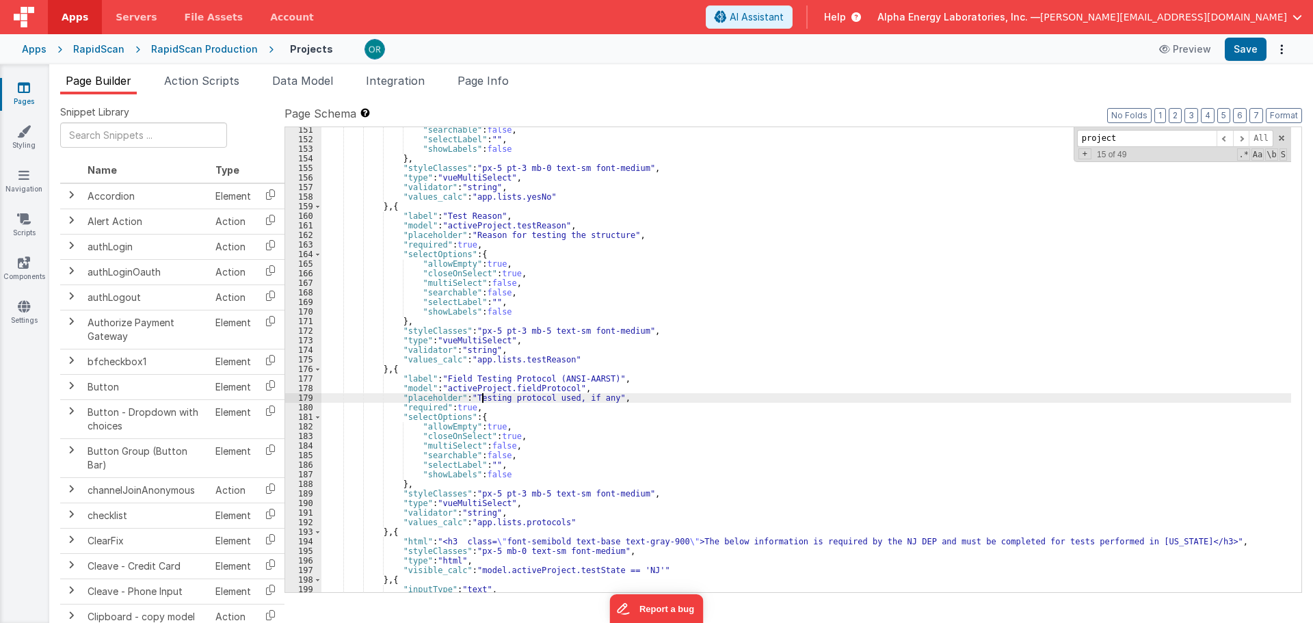
click at [482, 396] on div ""searchable" : false , "selectLabel" : "" , "showLabels" : false } , "styleClas…" at bounding box center [806, 367] width 970 height 484
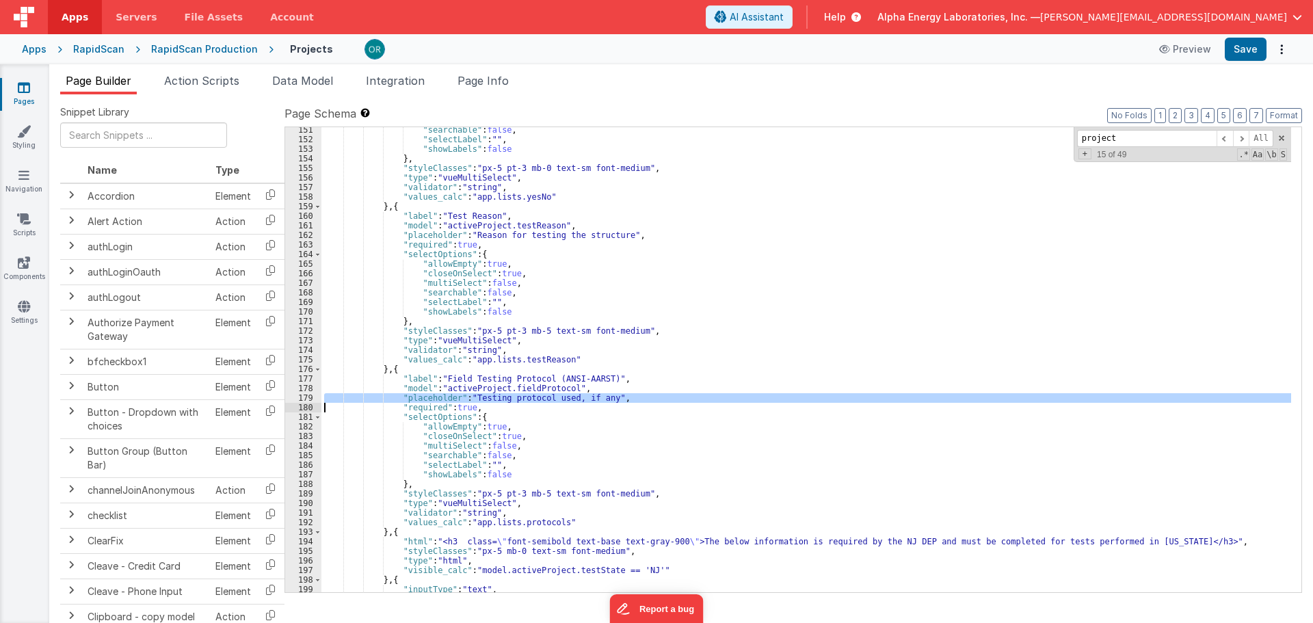
click at [482, 396] on div ""searchable" : false , "selectLabel" : "" , "showLabels" : false } , "styleClas…" at bounding box center [806, 367] width 970 height 484
click at [482, 396] on div ""searchable" : false , "selectLabel" : "" , "showLabels" : false } , "styleClas…" at bounding box center [806, 359] width 970 height 465
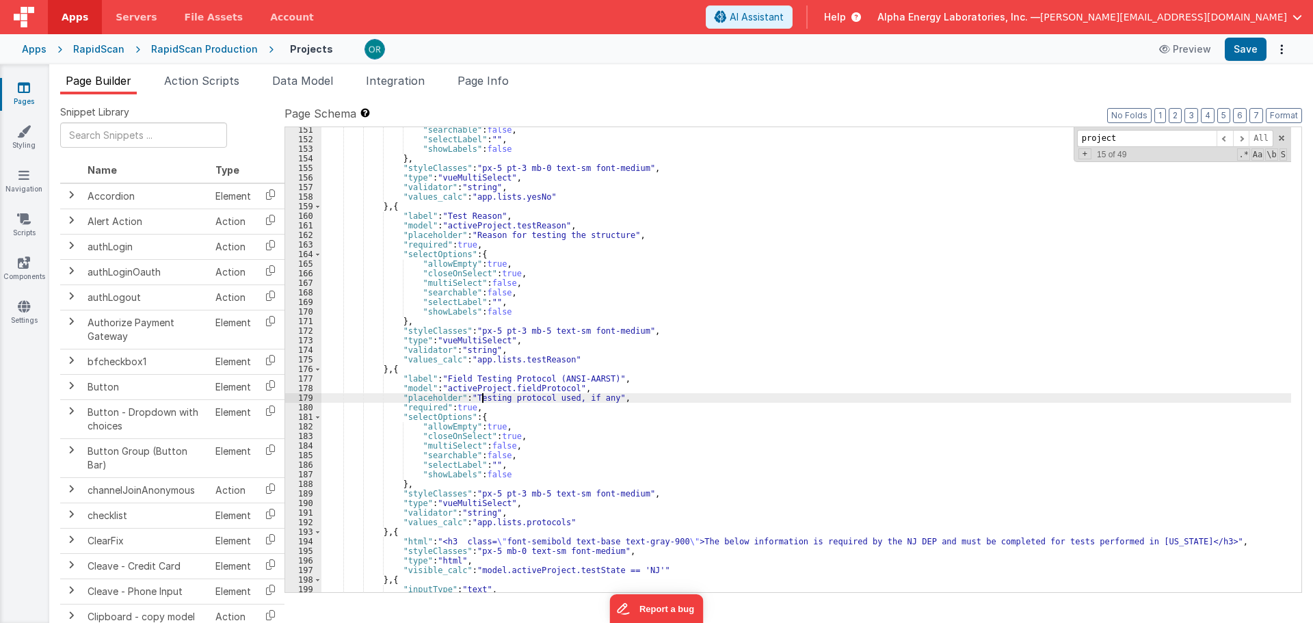
click at [488, 384] on div ""searchable" : false , "selectLabel" : "" , "showLabels" : false } , "styleClas…" at bounding box center [806, 367] width 970 height 484
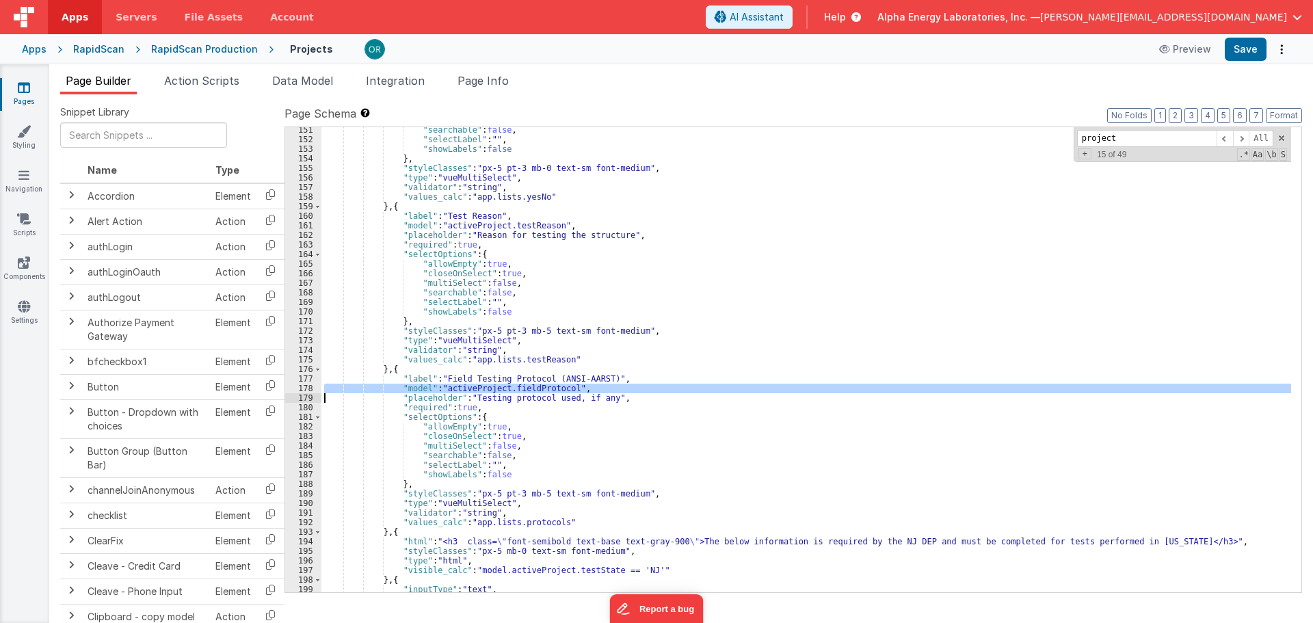
click at [495, 402] on div ""searchable" : false , "selectLabel" : "" , "showLabels" : false } , "styleClas…" at bounding box center [806, 367] width 970 height 484
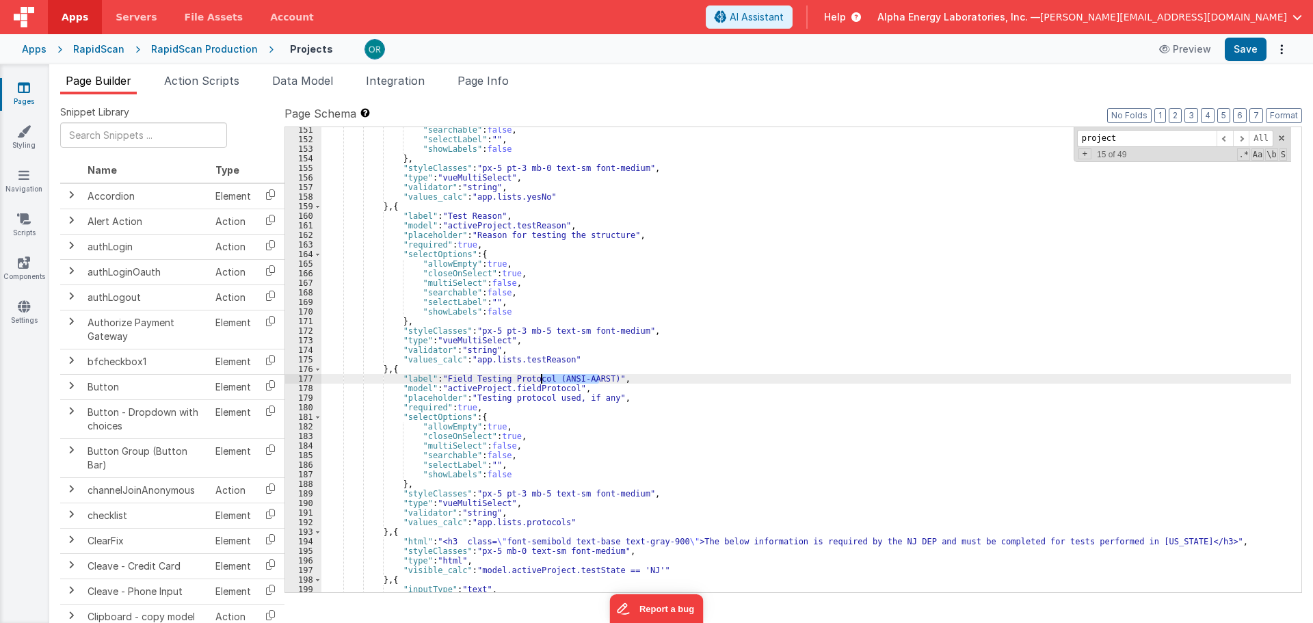
drag, startPoint x: 599, startPoint y: 380, endPoint x: 541, endPoint y: 382, distance: 58.2
click at [541, 382] on div ""searchable" : false , "selectLabel" : "" , "showLabels" : false } , "styleClas…" at bounding box center [806, 367] width 970 height 484
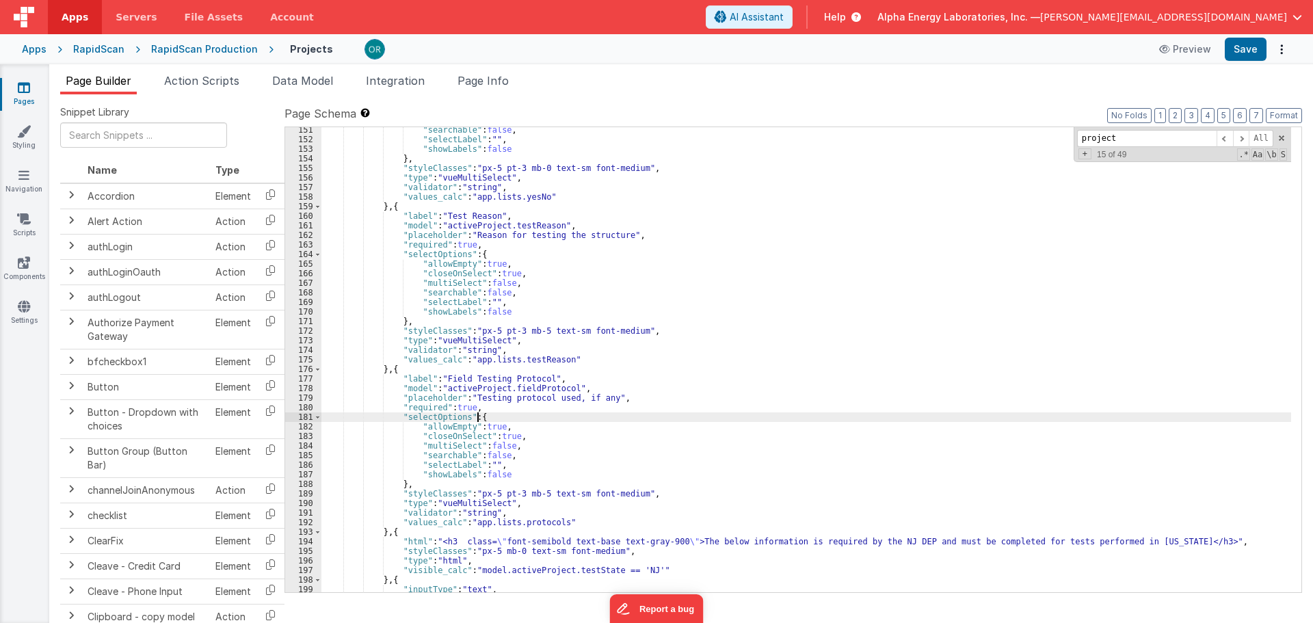
click at [557, 414] on div ""searchable" : false , "selectLabel" : "" , "showLabels" : false } , "styleClas…" at bounding box center [806, 367] width 970 height 484
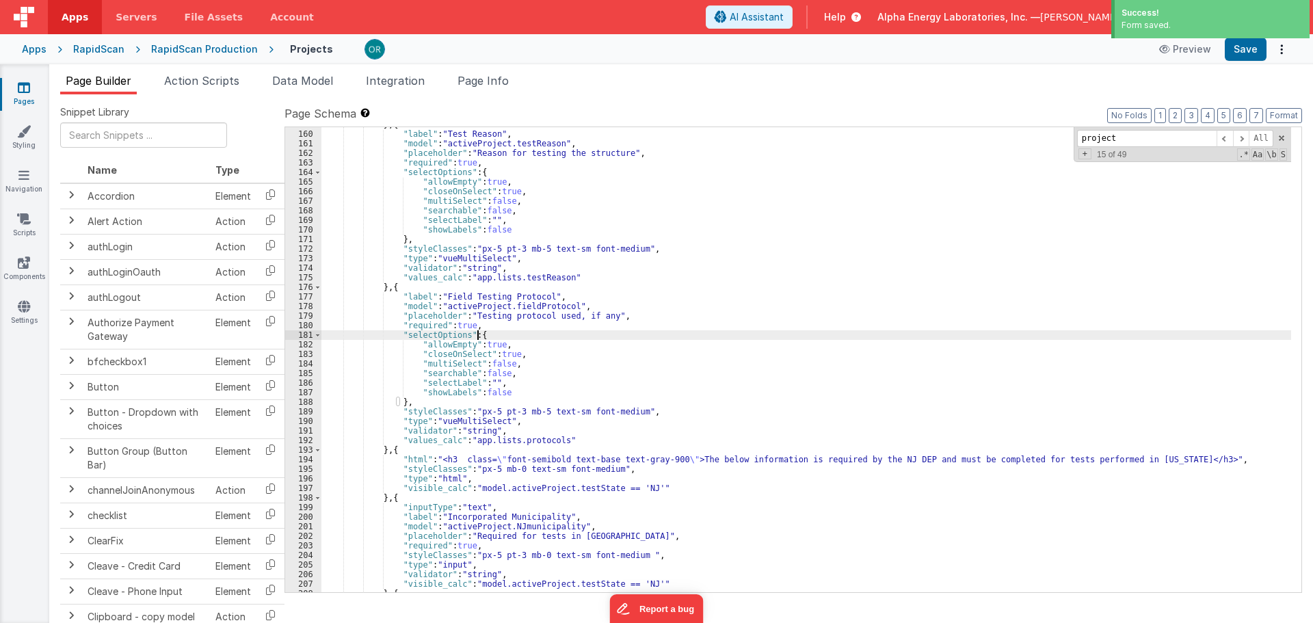
scroll to position [1837, 0]
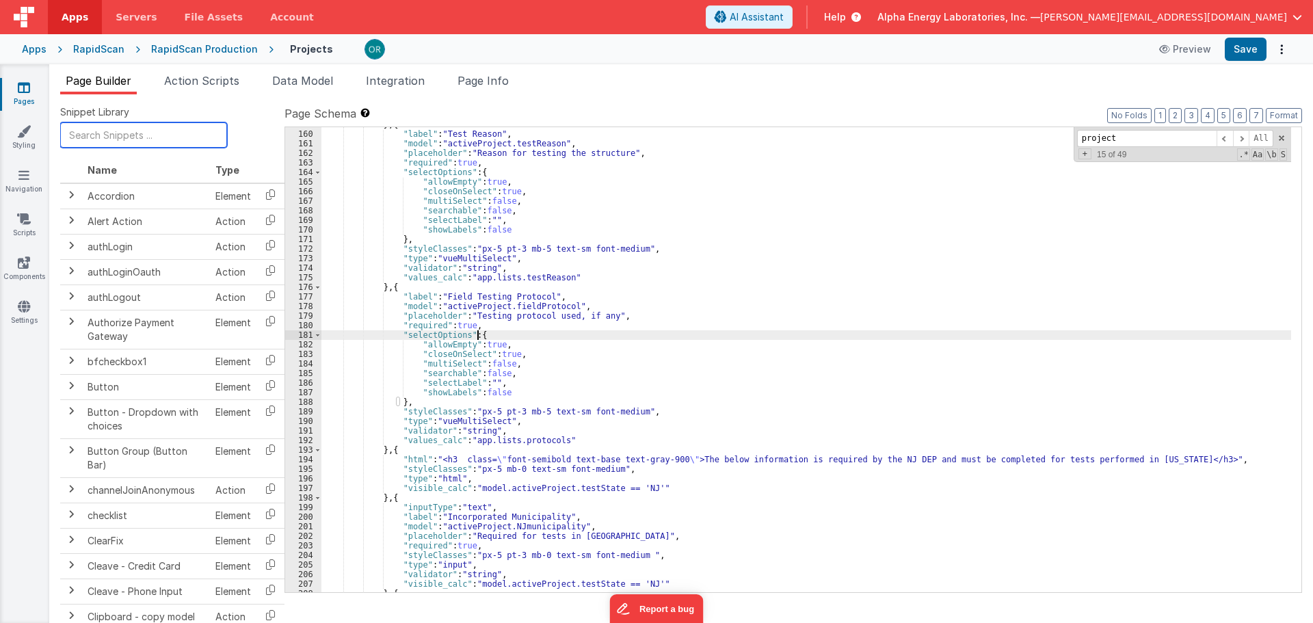
click at [164, 133] on input "text" at bounding box center [143, 134] width 167 height 25
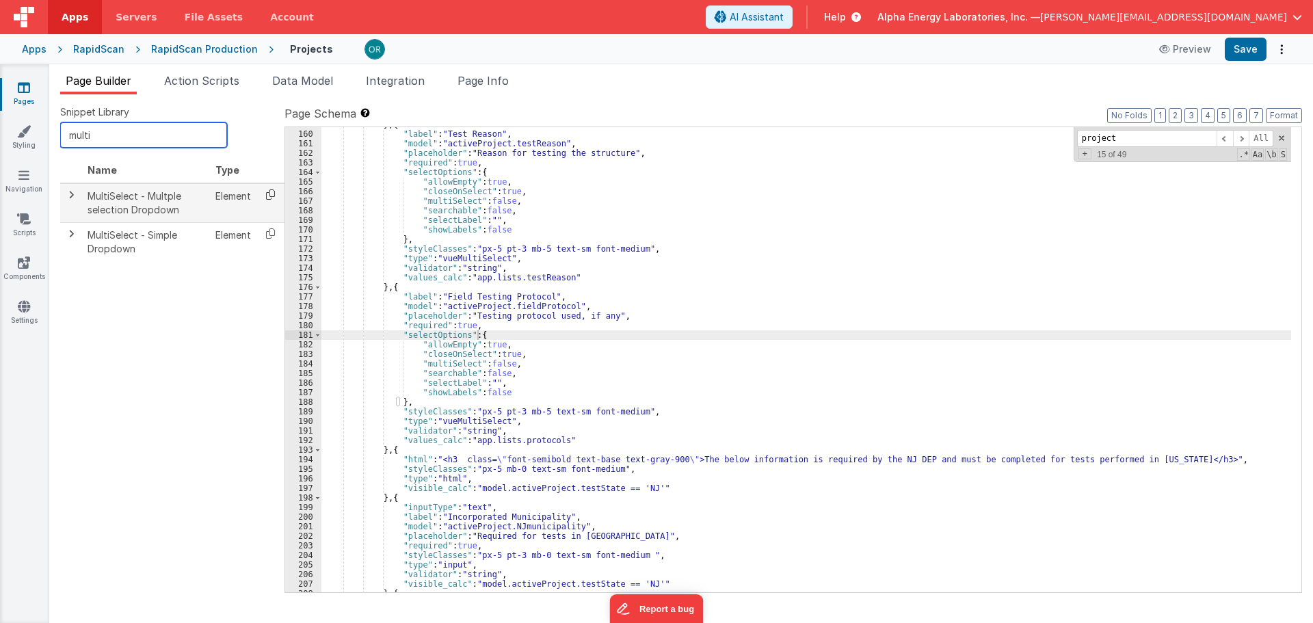
type input "multi"
click at [268, 199] on icon at bounding box center [270, 194] width 28 height 21
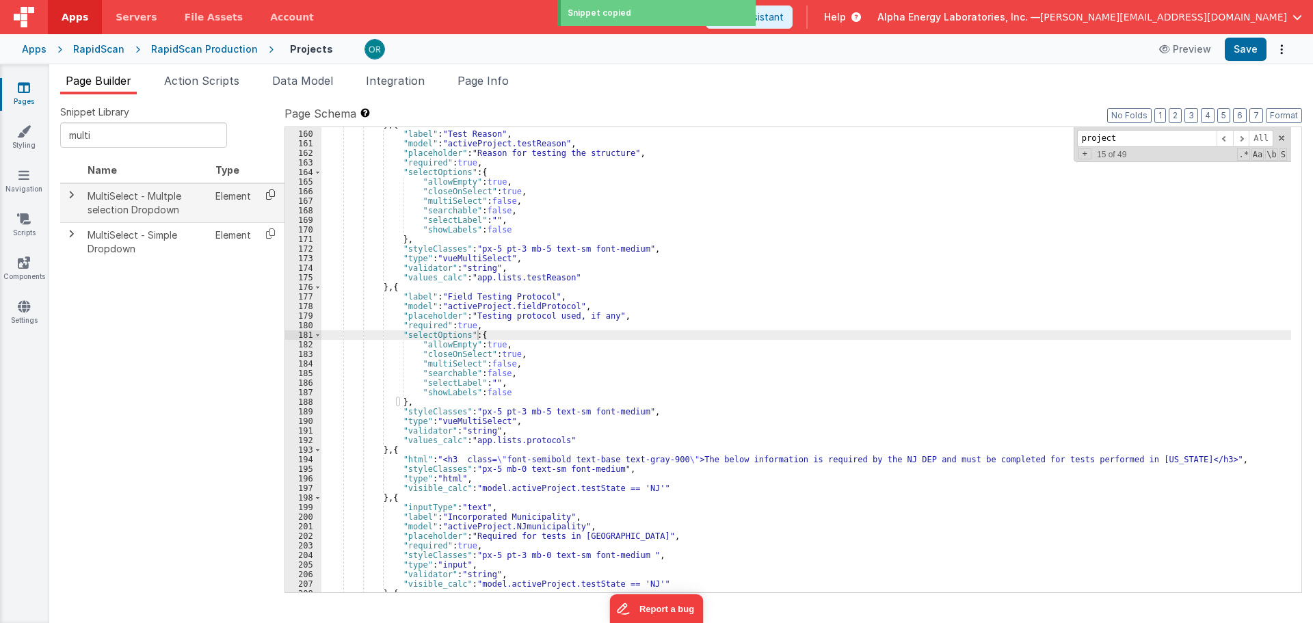
click at [268, 199] on icon at bounding box center [270, 194] width 28 height 21
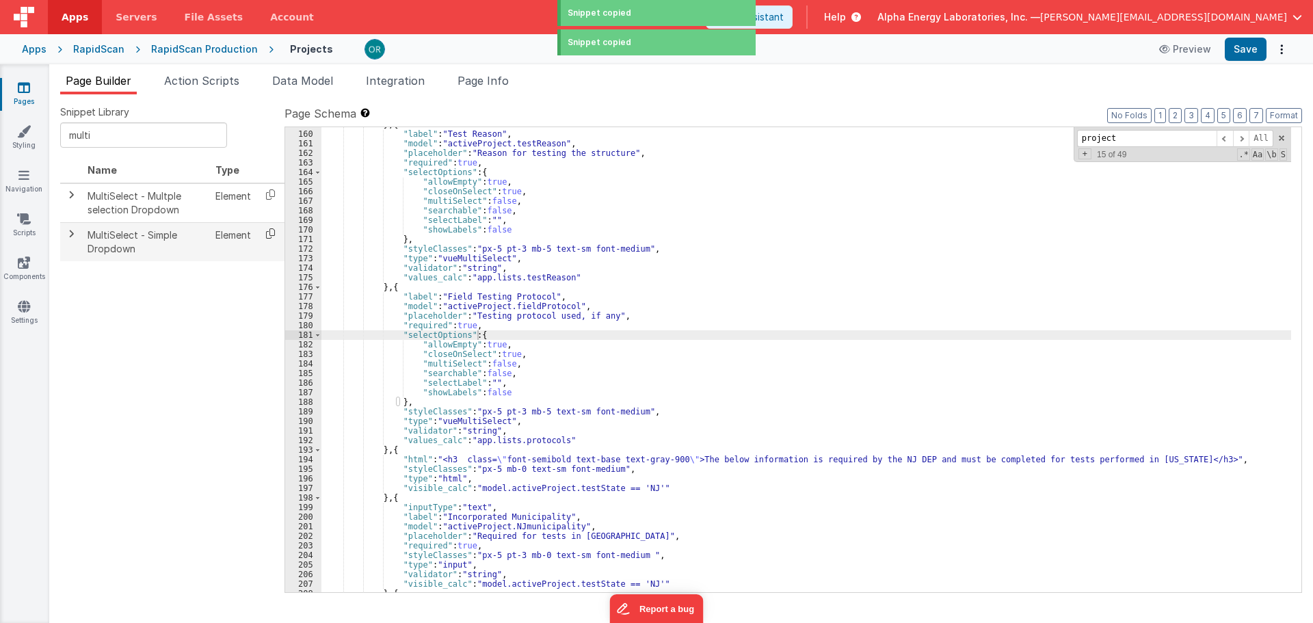
click at [274, 235] on icon at bounding box center [270, 233] width 28 height 21
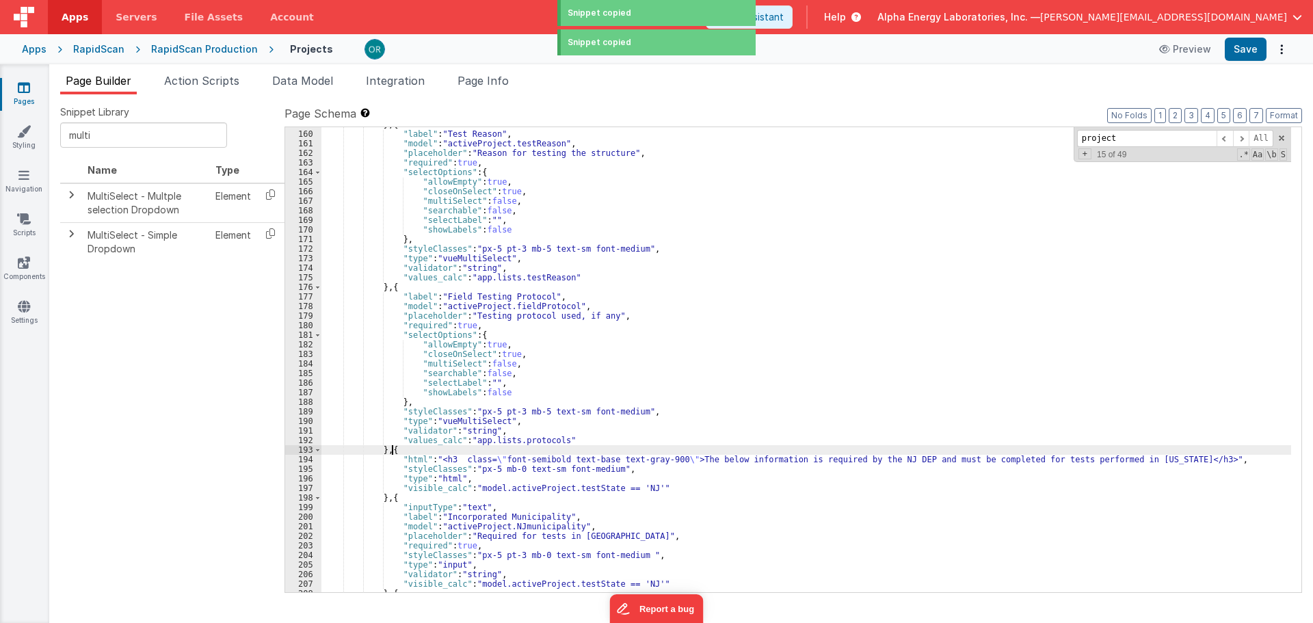
click at [393, 448] on div "} , { "label" : "Test Reason" , "model" : "activeProject.testReason" , "placeho…" at bounding box center [806, 362] width 970 height 484
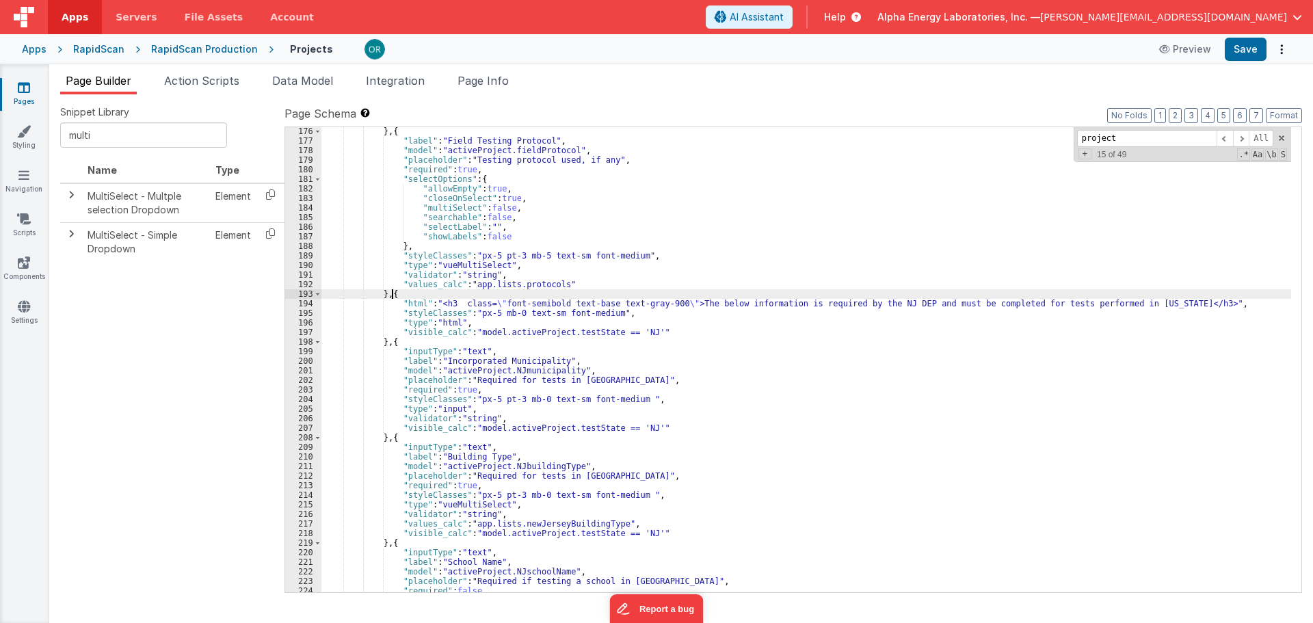
scroll to position [1880, 0]
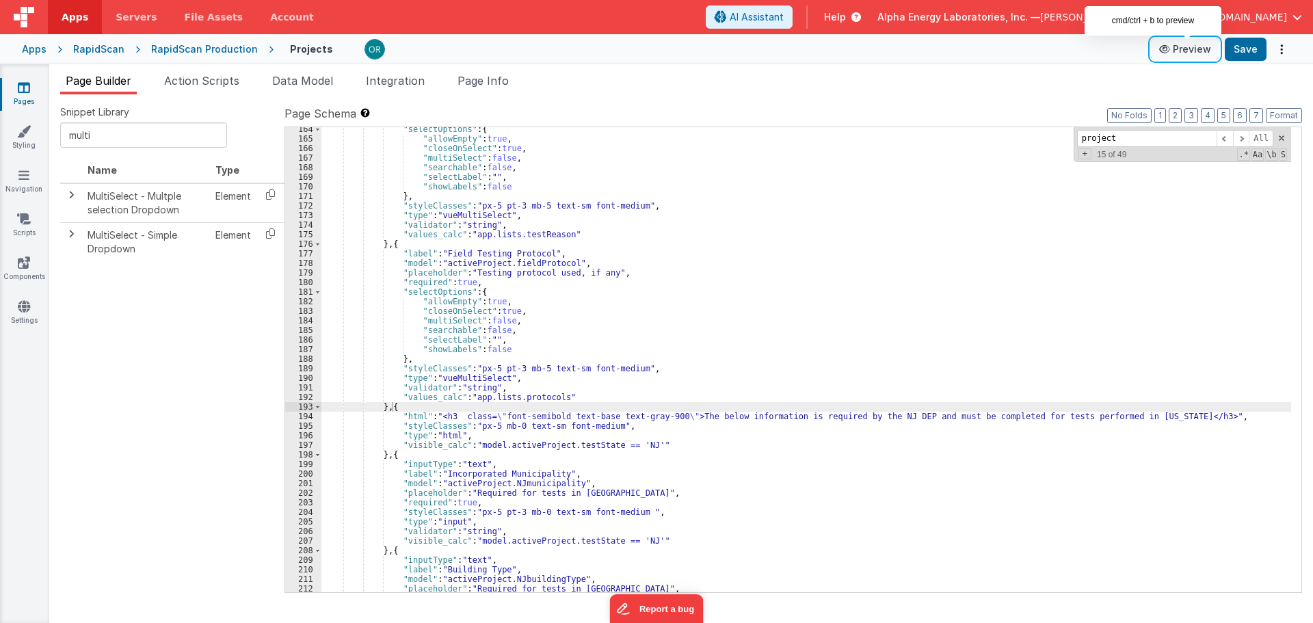
click at [1194, 47] on button "Preview" at bounding box center [1185, 49] width 68 height 22
click at [496, 85] on span "Page Info" at bounding box center [483, 81] width 51 height 14
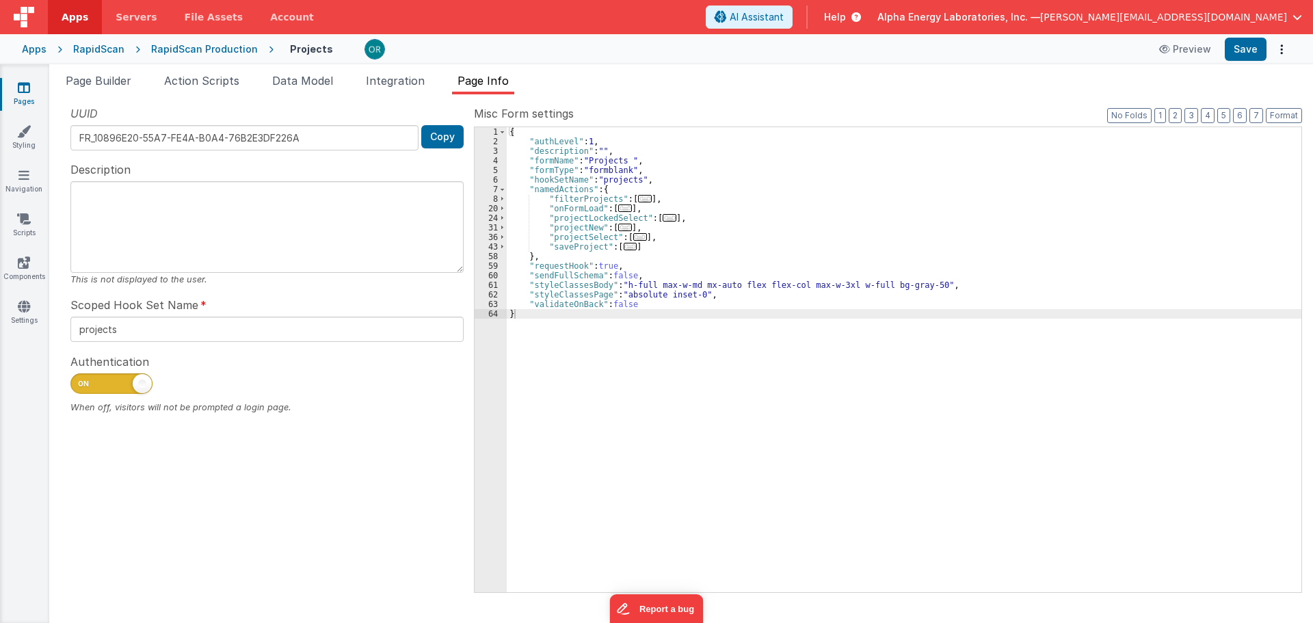
click at [131, 388] on span at bounding box center [111, 383] width 82 height 21
click at [81, 387] on input "checkbox" at bounding box center [75, 381] width 11 height 11
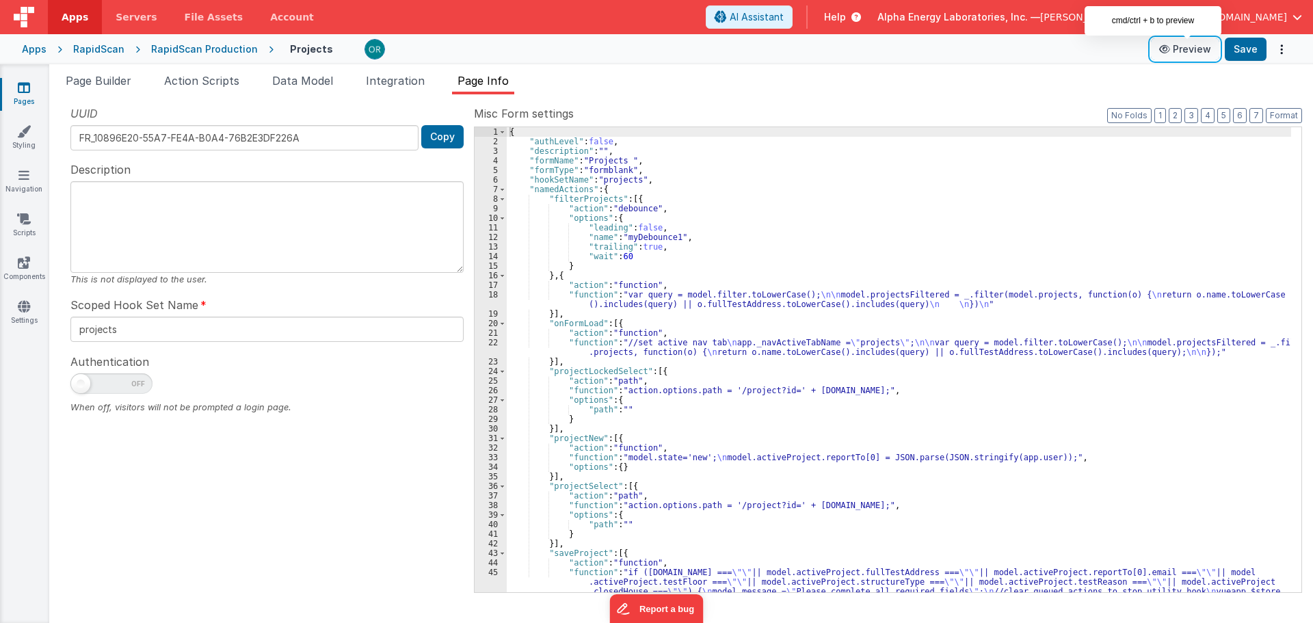
click at [1179, 49] on button "Preview" at bounding box center [1185, 49] width 68 height 22
click at [104, 382] on span at bounding box center [111, 383] width 82 height 21
click at [81, 382] on input "checkbox" at bounding box center [75, 381] width 11 height 11
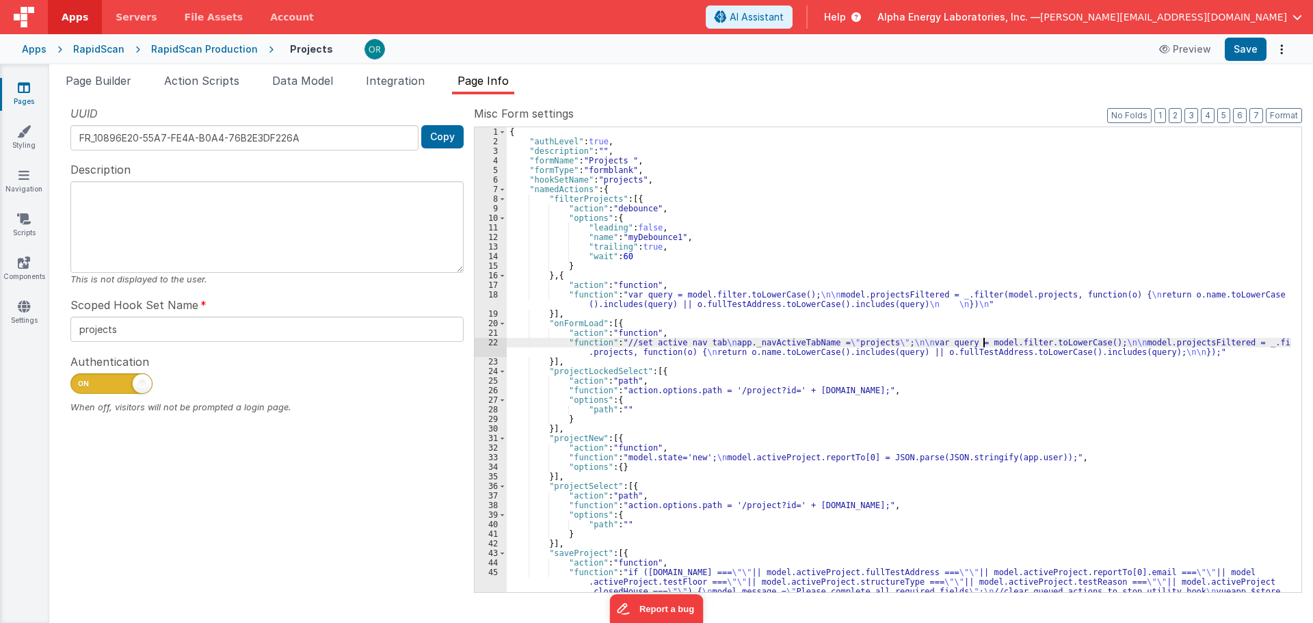
click at [986, 341] on div "{ "authLevel" : true , "description" : "" , "formName" : "Projects " , "formTyp…" at bounding box center [899, 383] width 785 height 513
click at [861, 19] on icon at bounding box center [853, 17] width 15 height 14
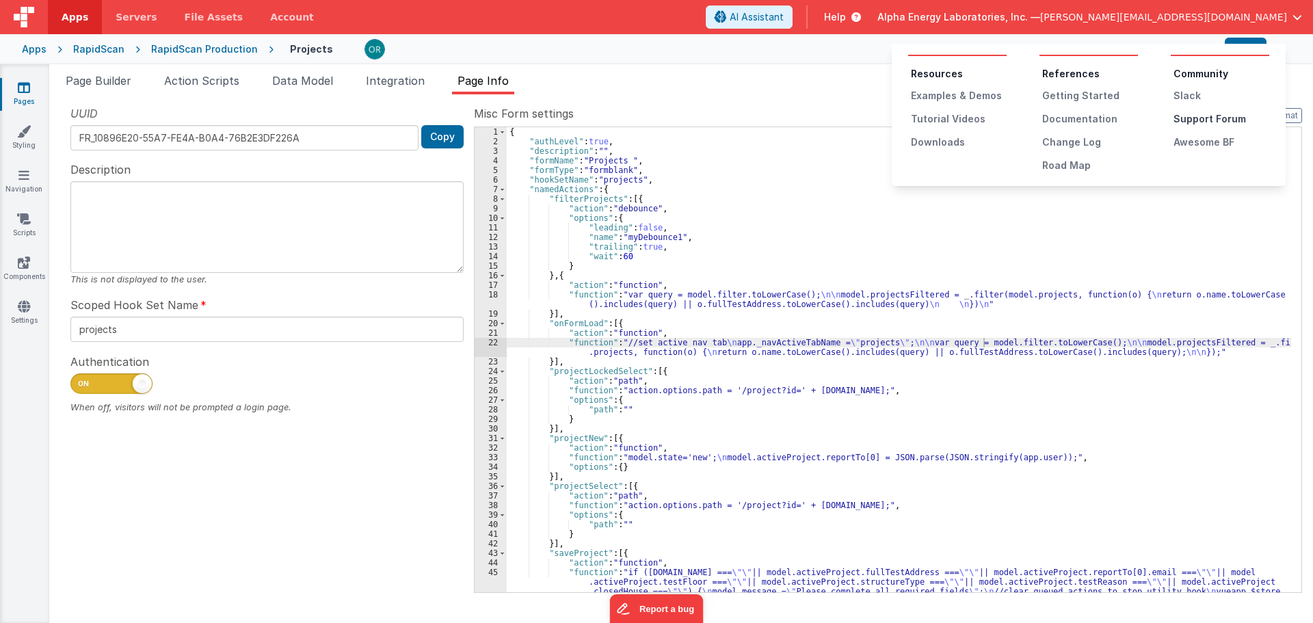
click at [1199, 120] on div "Support Forum" at bounding box center [1222, 119] width 96 height 14
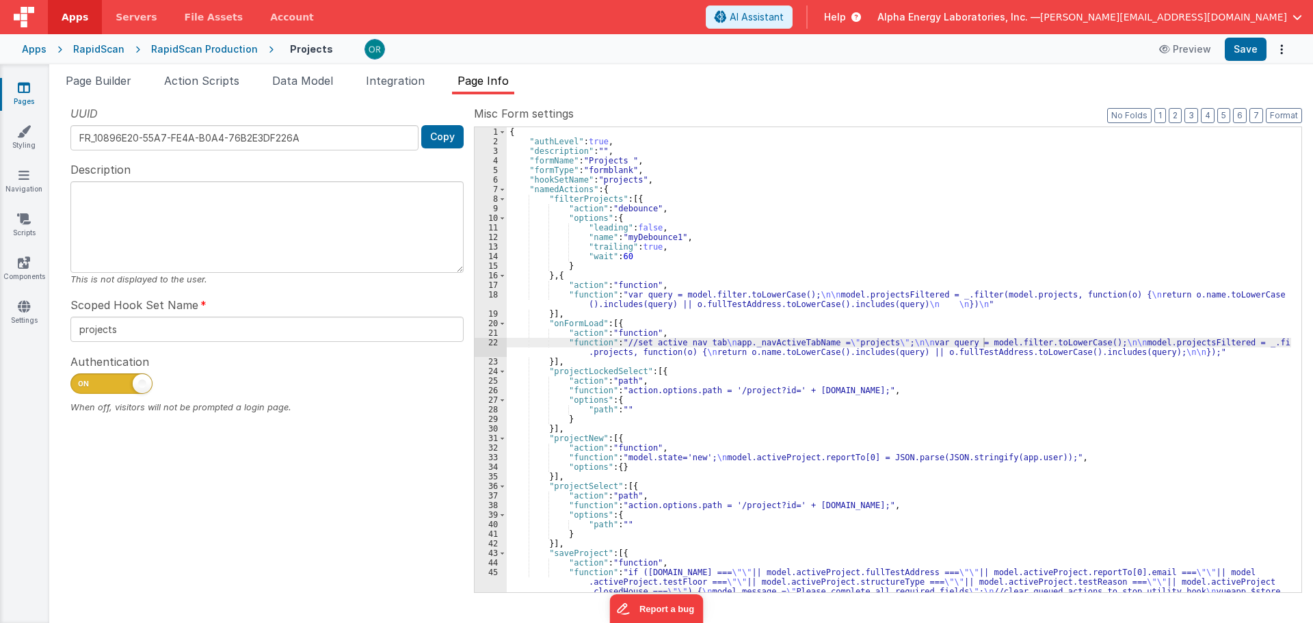
click at [819, 395] on div "{ "authLevel" : true , "description" : "" , "formName" : "Projects " , "formTyp…" at bounding box center [899, 383] width 785 height 513
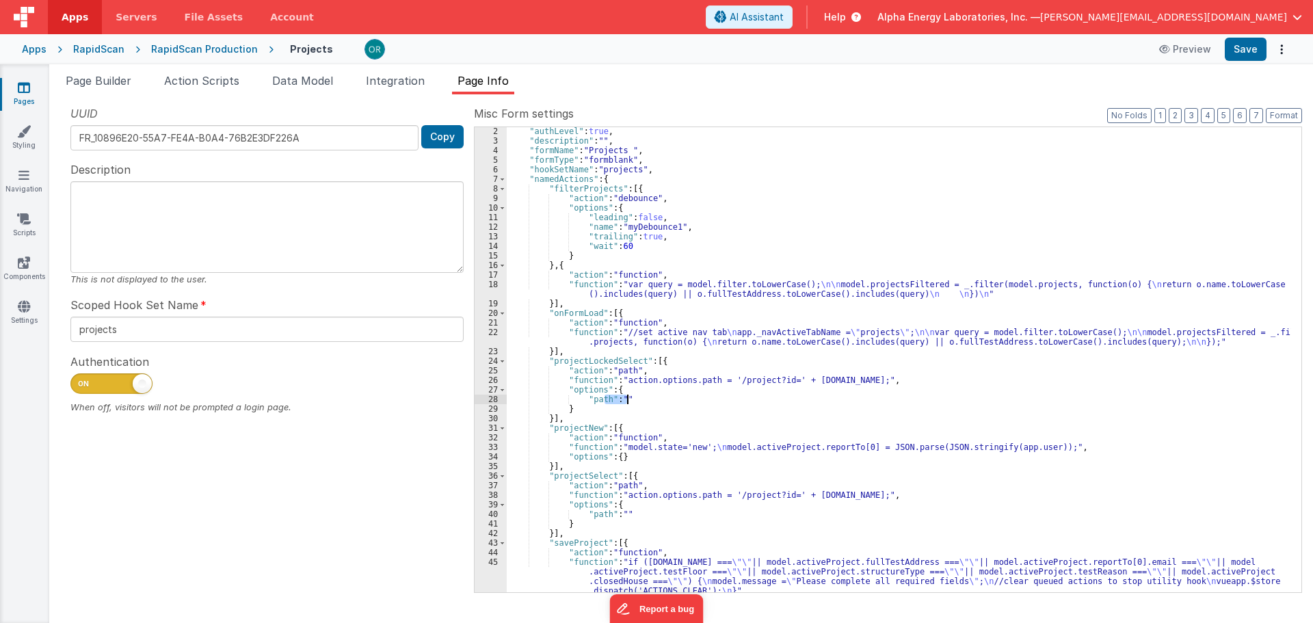
click at [819, 395] on div ""authLevel" : true , "description" : "" , "formName" : "Projects " , "formType"…" at bounding box center [899, 369] width 785 height 484
click at [824, 432] on div ""authLevel" : true , "description" : "" , "formName" : "Projects " , "formType"…" at bounding box center [899, 369] width 785 height 484
click at [126, 379] on span at bounding box center [111, 383] width 82 height 21
click at [81, 379] on input "checkbox" at bounding box center [75, 381] width 11 height 11
checkbox input "false"
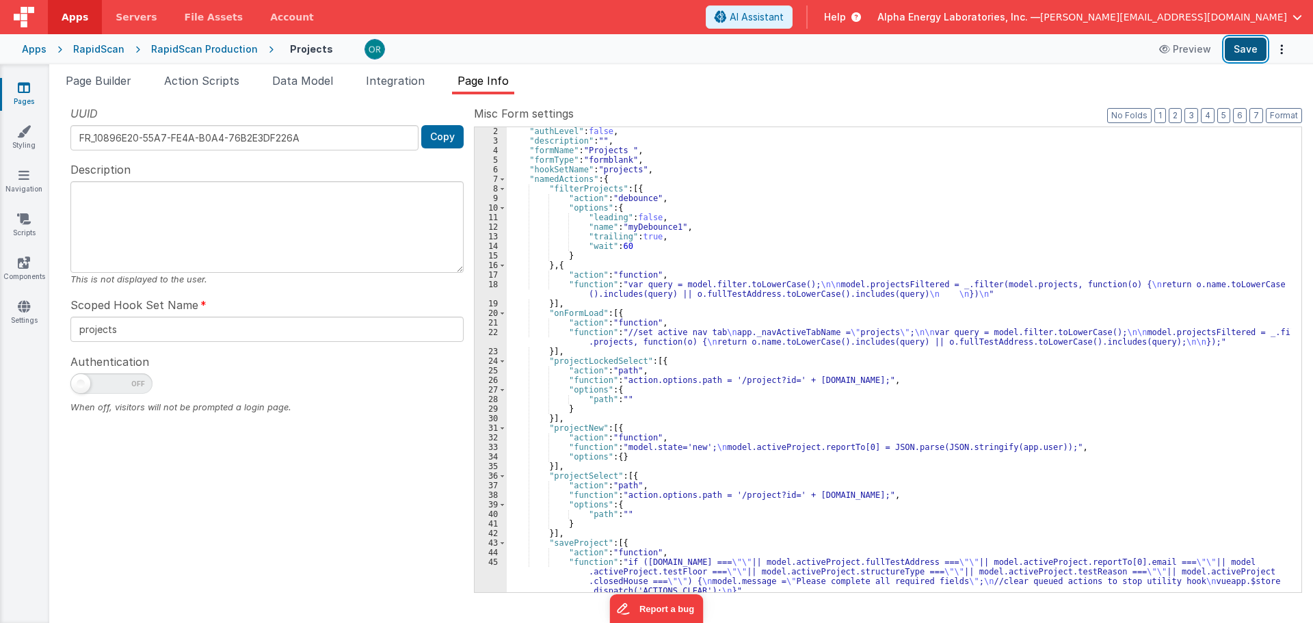
click at [1241, 49] on button "Save" at bounding box center [1246, 49] width 42 height 23
click at [902, 432] on div ""authLevel" : false , "description" : "" , "formName" : "Projects " , "formType…" at bounding box center [899, 369] width 785 height 484
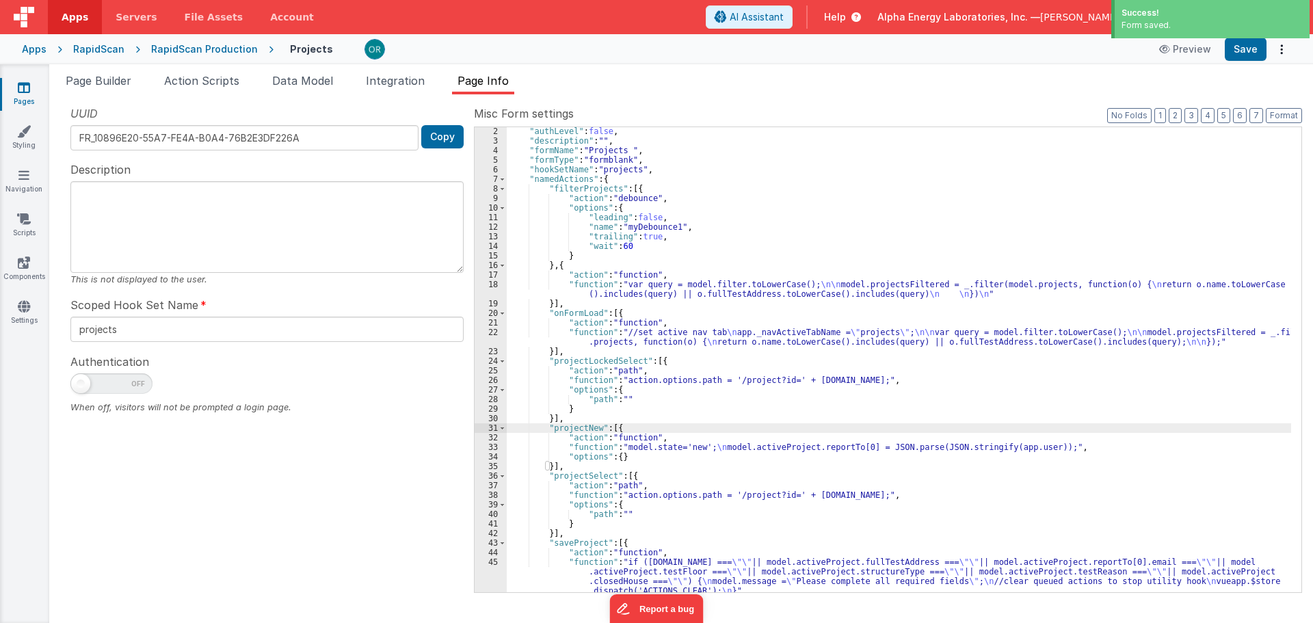
scroll to position [196, 0]
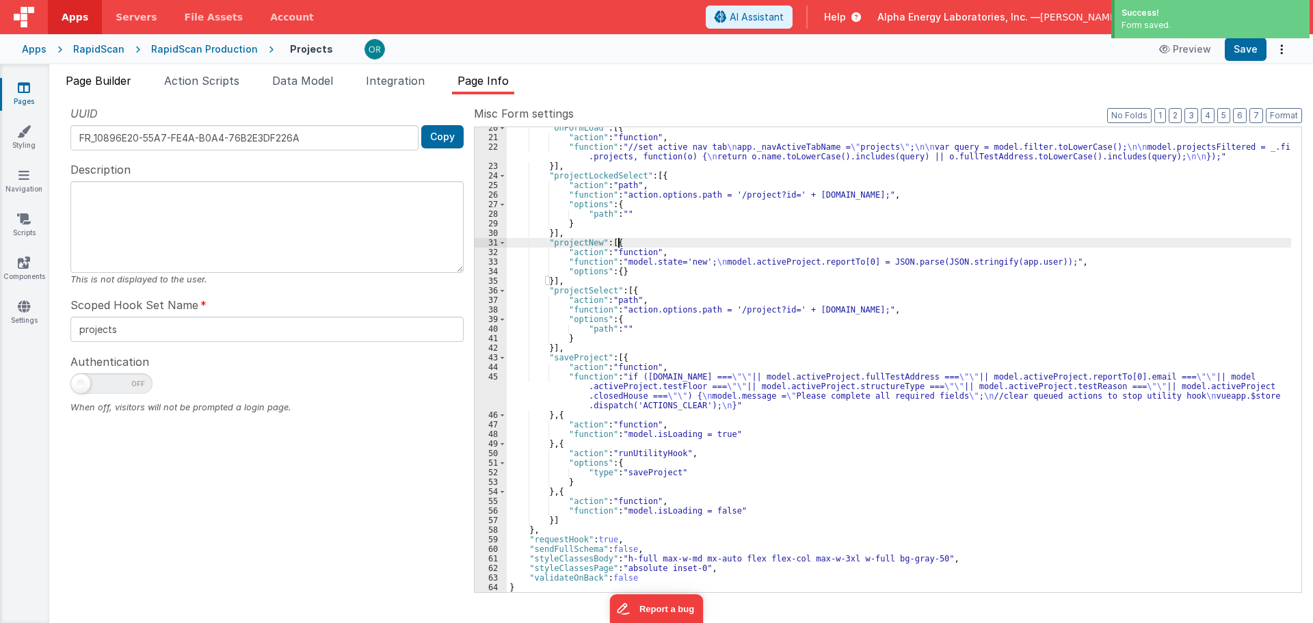
click at [121, 78] on span "Page Builder" at bounding box center [99, 81] width 66 height 14
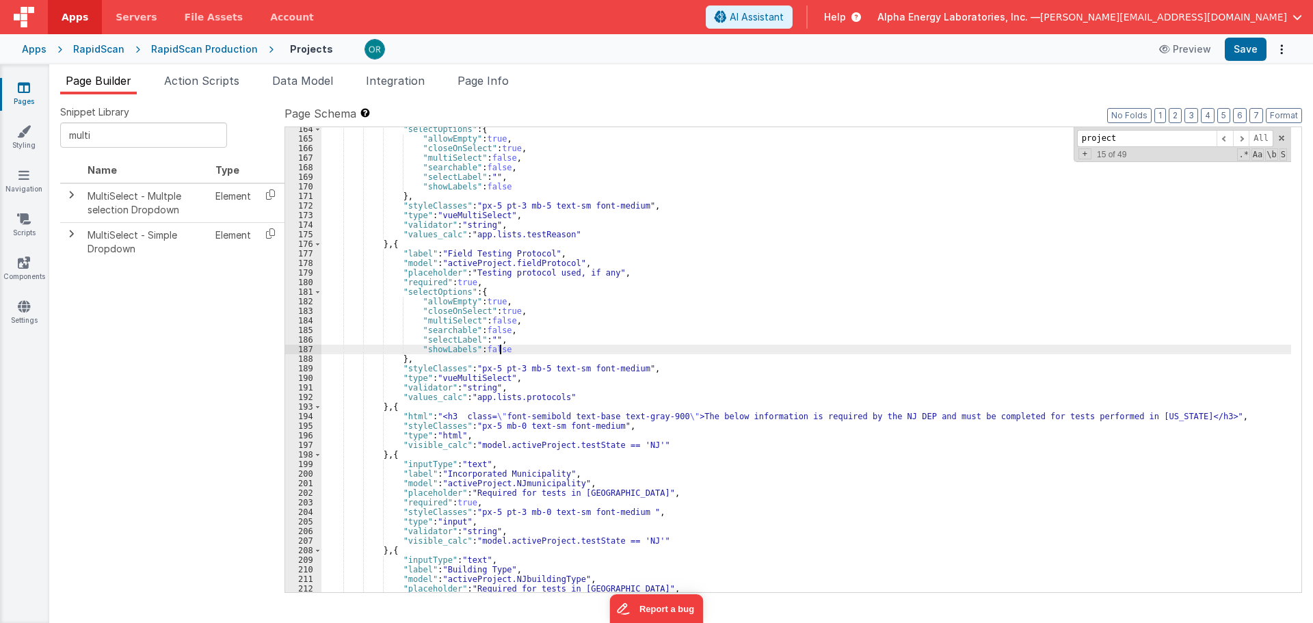
click at [548, 350] on div ""selectOptions" : { "allowEmpty" : true , "closeOnSelect" : true , "multiSelect…" at bounding box center [806, 366] width 970 height 484
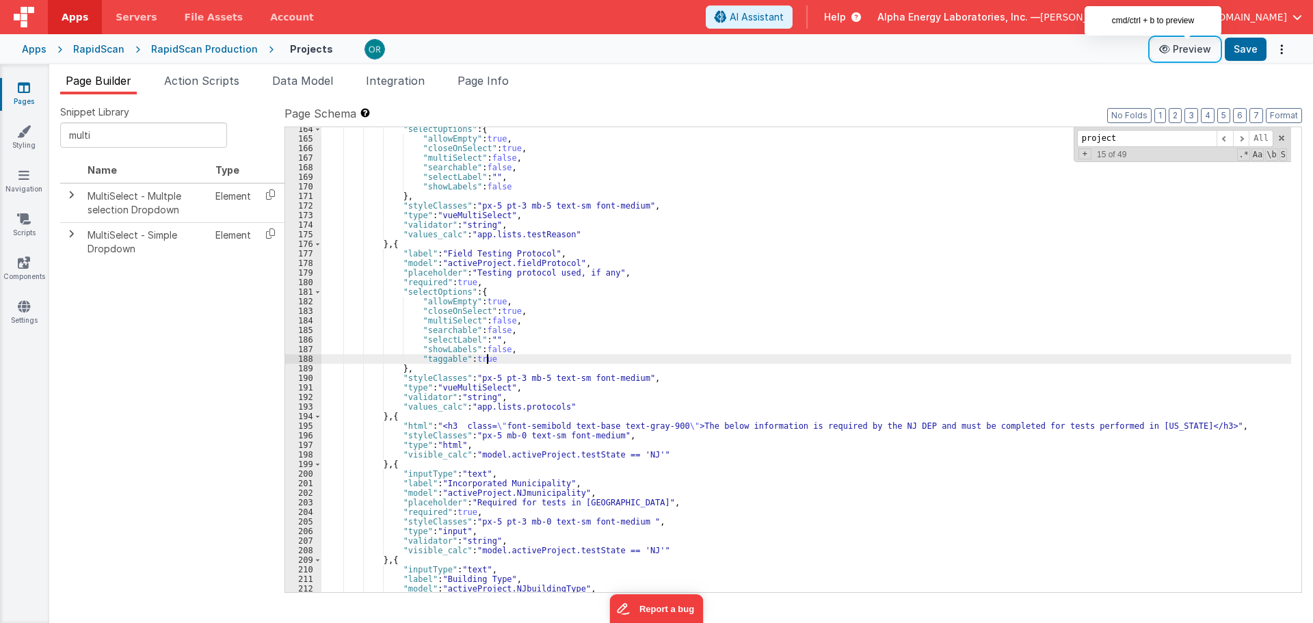
click at [1199, 45] on button "Preview" at bounding box center [1185, 49] width 68 height 22
click at [562, 338] on div ""selectOptions" : { "allowEmpty" : true , "closeOnSelect" : true , "multiSelect…" at bounding box center [806, 366] width 970 height 484
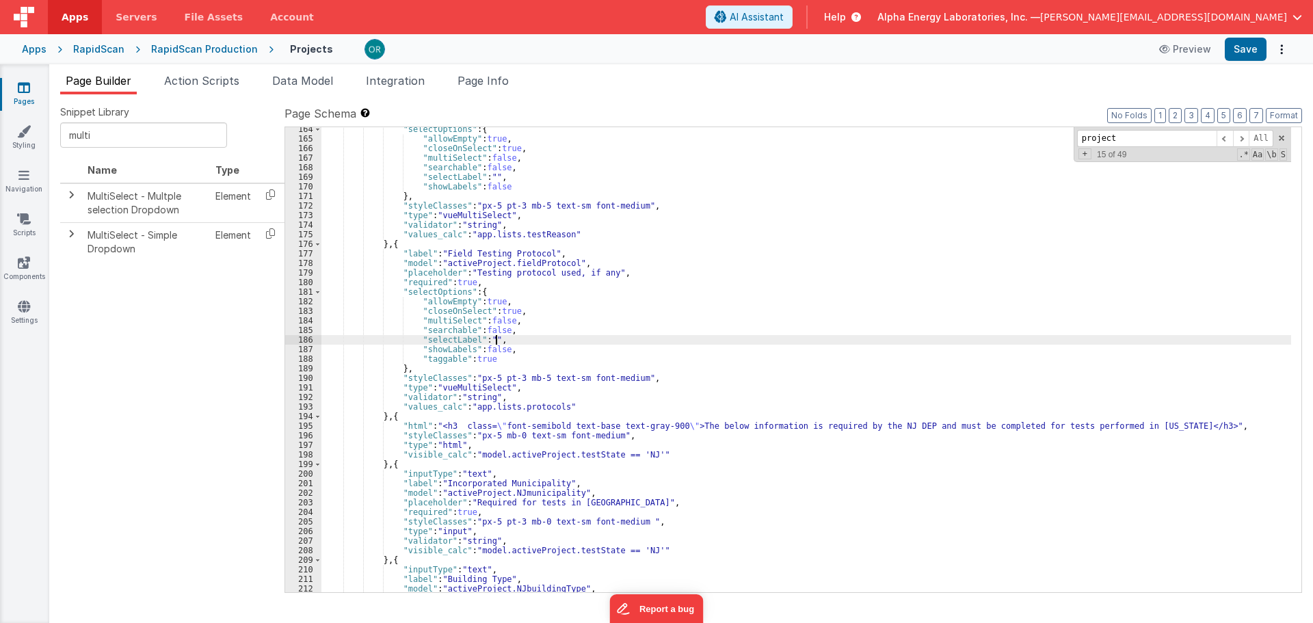
click at [562, 338] on div ""selectOptions" : { "allowEmpty" : true , "closeOnSelect" : true , "multiSelect…" at bounding box center [806, 366] width 970 height 484
click at [555, 352] on div ""selectOptions" : { "allowEmpty" : true , "closeOnSelect" : true , "multiSelect…" at bounding box center [806, 366] width 970 height 484
click at [632, 447] on div ""selectOptions" : { "allowEmpty" : true , "closeOnSelect" : true , "multiSelect…" at bounding box center [806, 366] width 970 height 484
drag, startPoint x: 632, startPoint y: 447, endPoint x: 594, endPoint y: 459, distance: 39.6
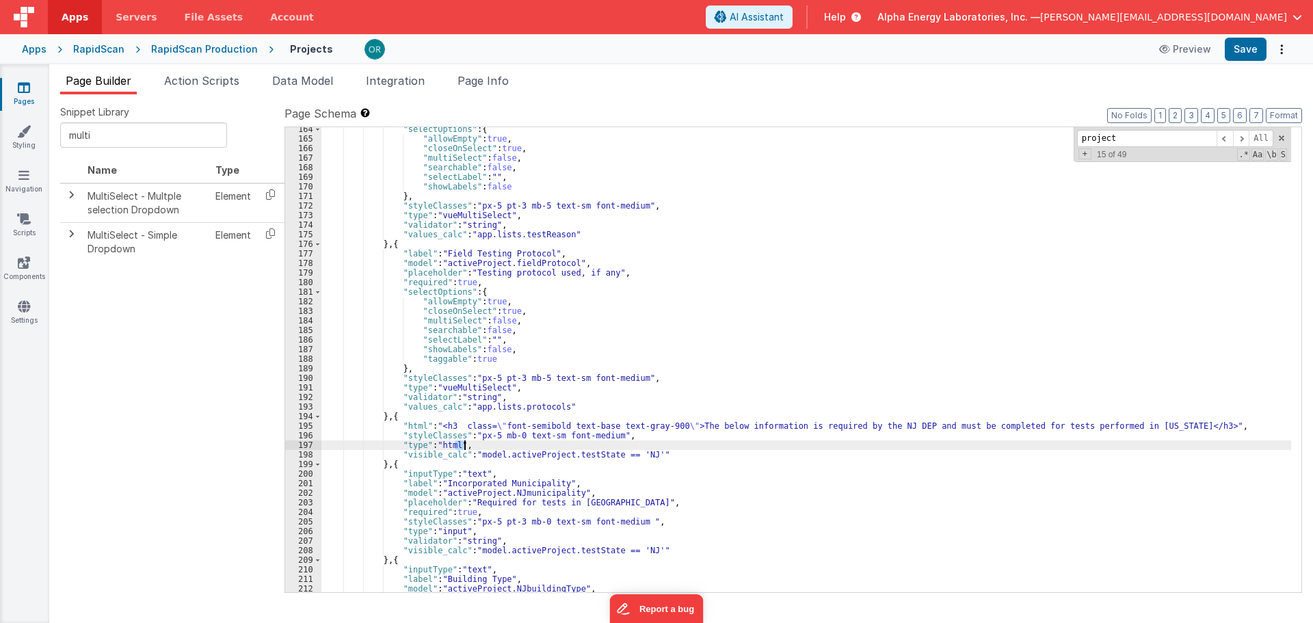
click at [631, 449] on div ""selectOptions" : { "allowEmpty" : true , "closeOnSelect" : true , "multiSelect…" at bounding box center [806, 366] width 970 height 484
click at [594, 459] on div ""selectOptions" : { "allowEmpty" : true , "closeOnSelect" : true , "multiSelect…" at bounding box center [806, 366] width 970 height 484
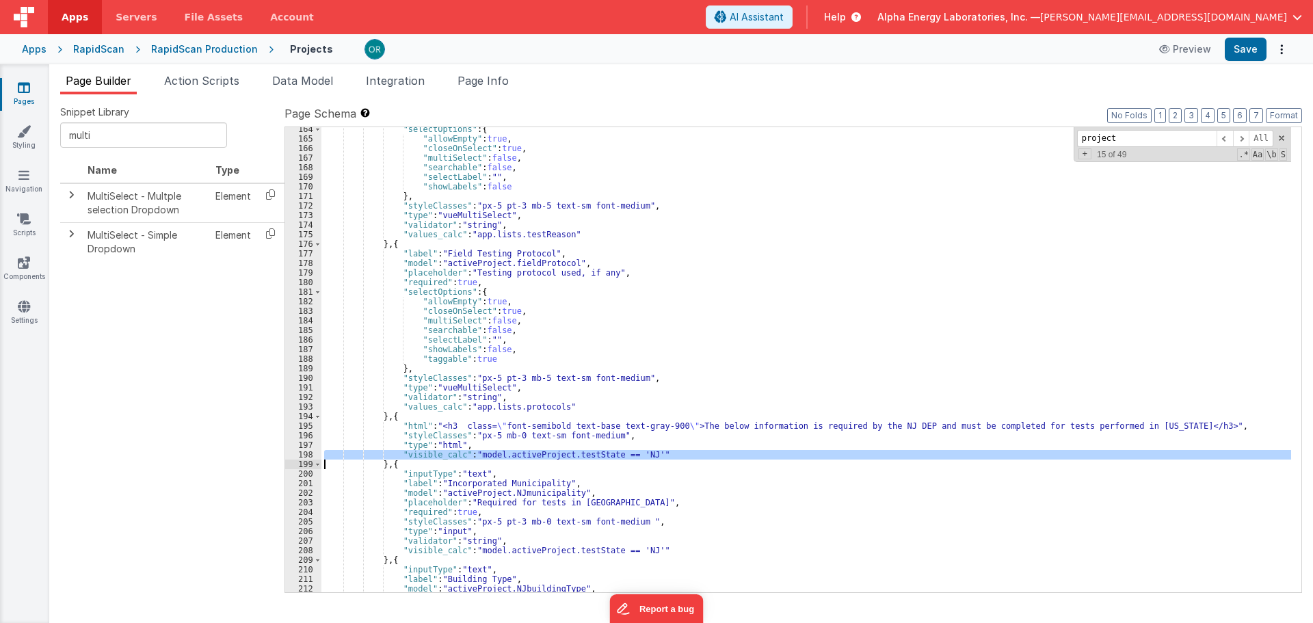
click at [555, 488] on div ""selectOptions" : { "allowEmpty" : true , "closeOnSelect" : true , "multiSelect…" at bounding box center [806, 366] width 970 height 484
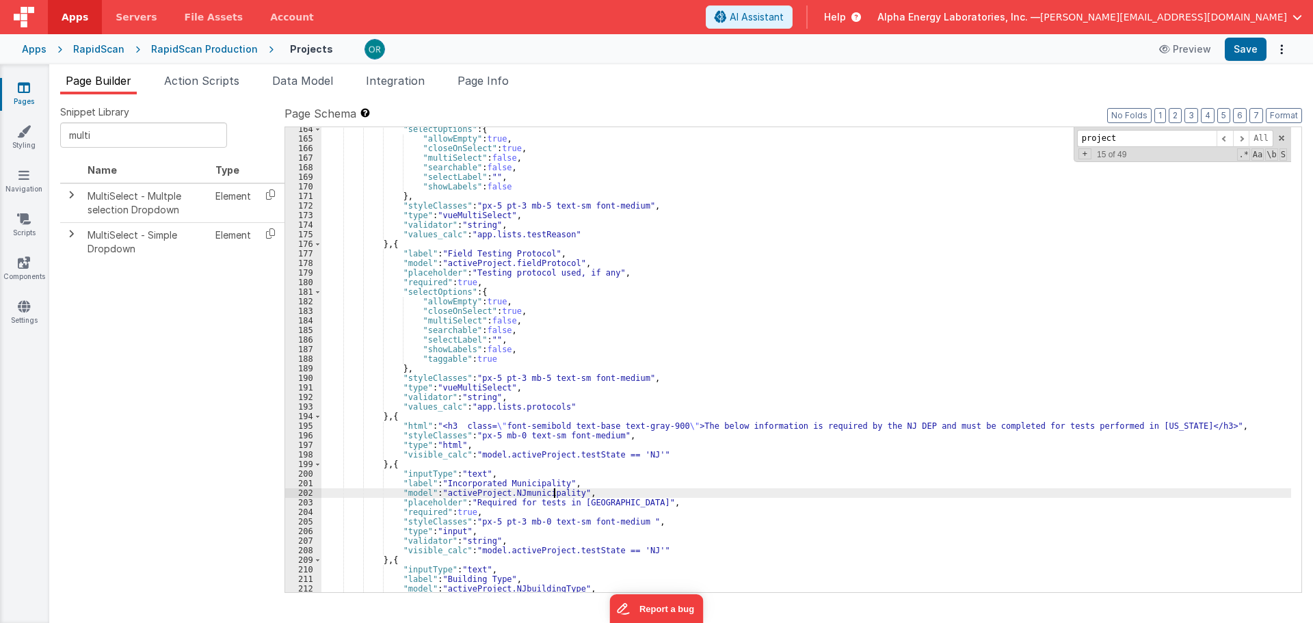
click at [555, 488] on div ""selectOptions" : { "allowEmpty" : true , "closeOnSelect" : true , "multiSelect…" at bounding box center [806, 366] width 970 height 484
drag, startPoint x: 555, startPoint y: 488, endPoint x: 545, endPoint y: 495, distance: 12.3
click at [549, 493] on div ""selectOptions" : { "allowEmpty" : true , "closeOnSelect" : true , "multiSelect…" at bounding box center [806, 366] width 970 height 484
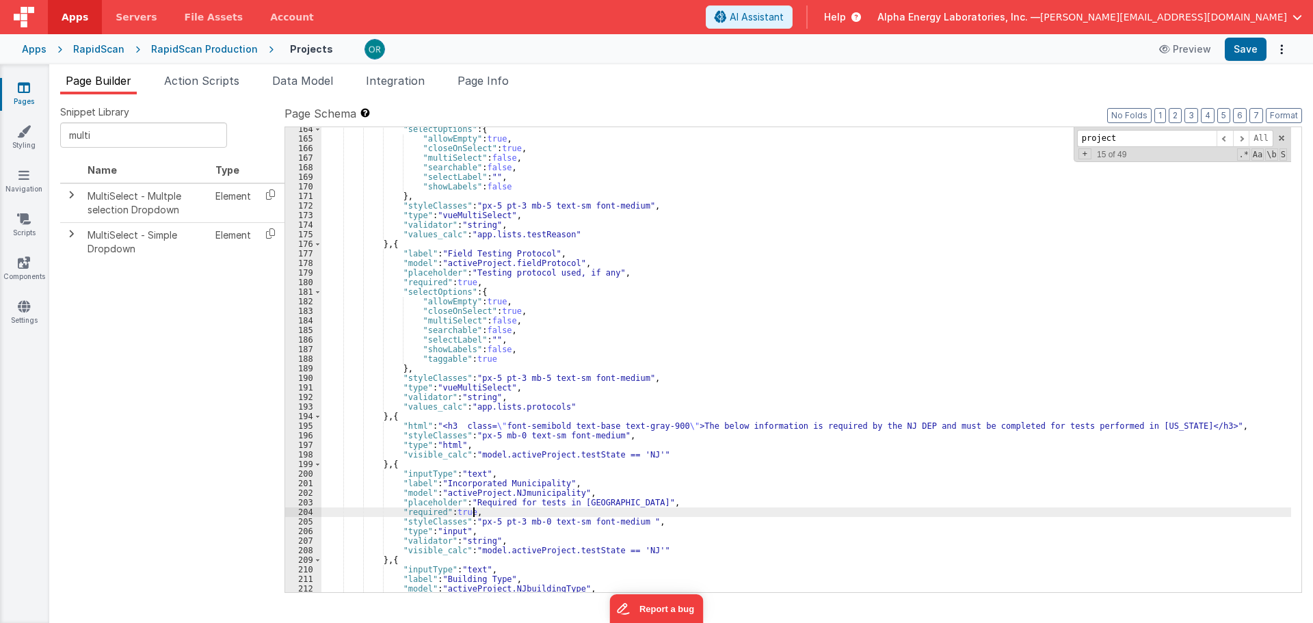
click at [514, 508] on div ""selectOptions" : { "allowEmpty" : true , "closeOnSelect" : true , "multiSelect…" at bounding box center [806, 366] width 970 height 484
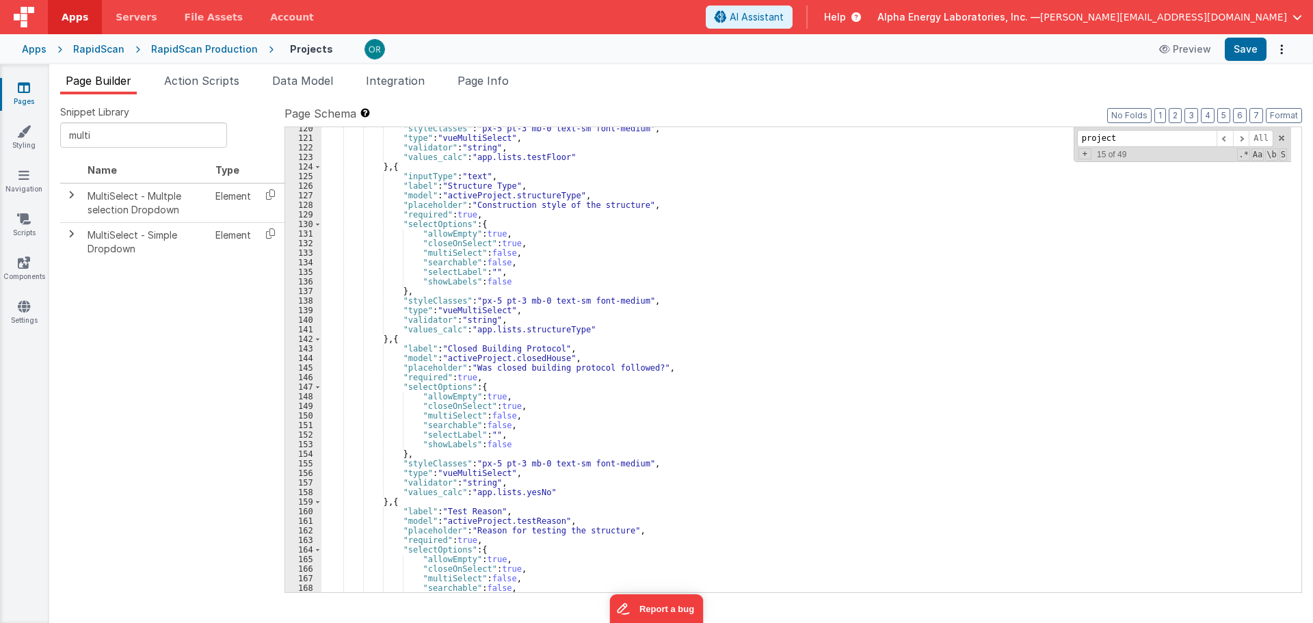
scroll to position [1459, 0]
click at [501, 445] on div ""styleClasses" : "px-5 pt-3 mb-0 text-sm font-medium" , "type" : "vueMultiSelec…" at bounding box center [806, 366] width 970 height 484
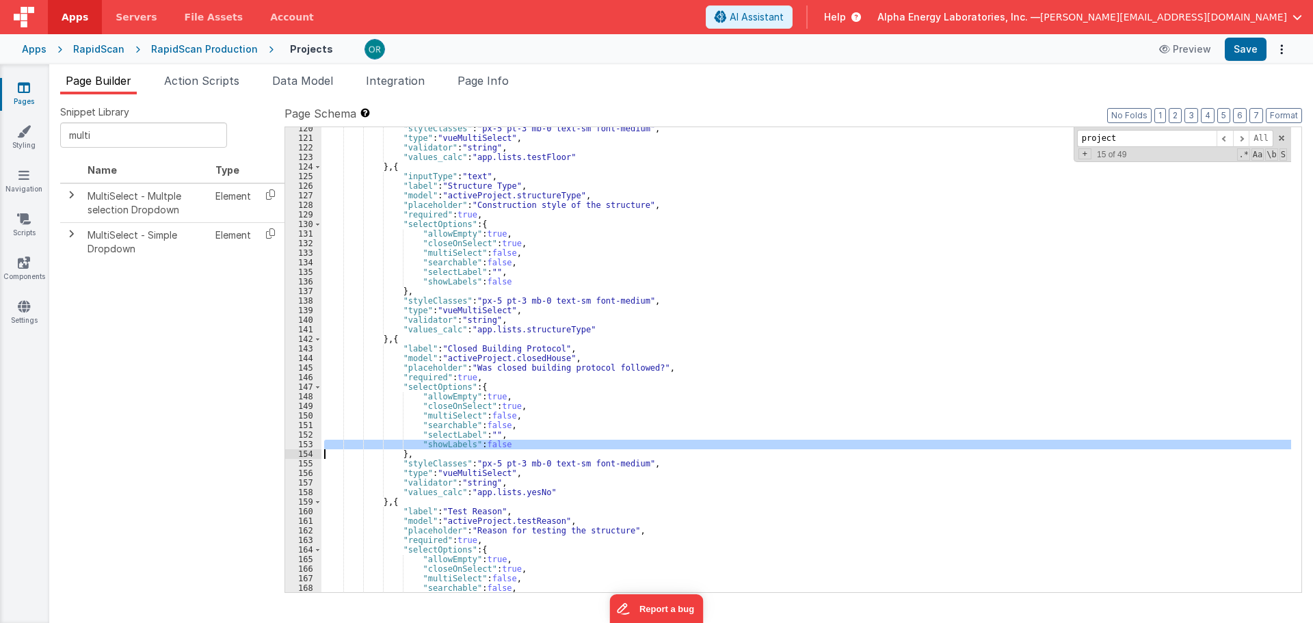
click at [486, 462] on div ""styleClasses" : "px-5 pt-3 mb-0 text-sm font-medium" , "type" : "vueMultiSelec…" at bounding box center [806, 366] width 970 height 484
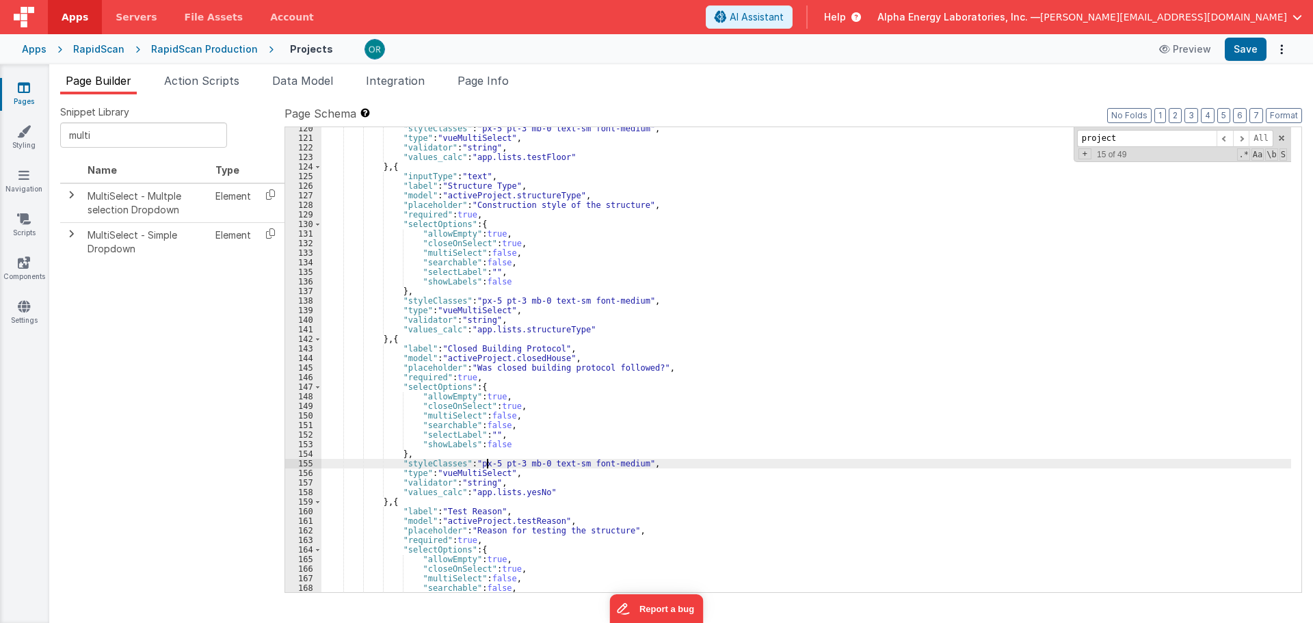
click at [486, 462] on div ""styleClasses" : "px-5 pt-3 mb-0 text-sm font-medium" , "type" : "vueMultiSelec…" at bounding box center [806, 366] width 970 height 484
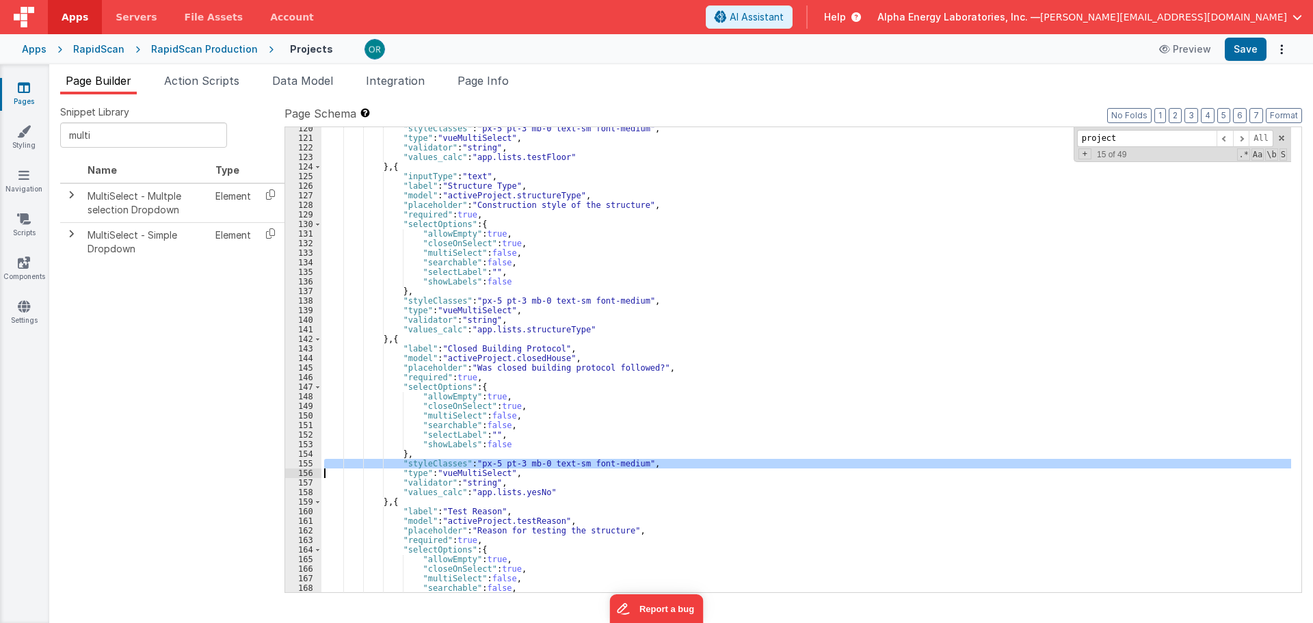
click at [486, 462] on div ""styleClasses" : "px-5 pt-3 mb-0 text-sm font-medium" , "type" : "vueMultiSelec…" at bounding box center [806, 366] width 970 height 484
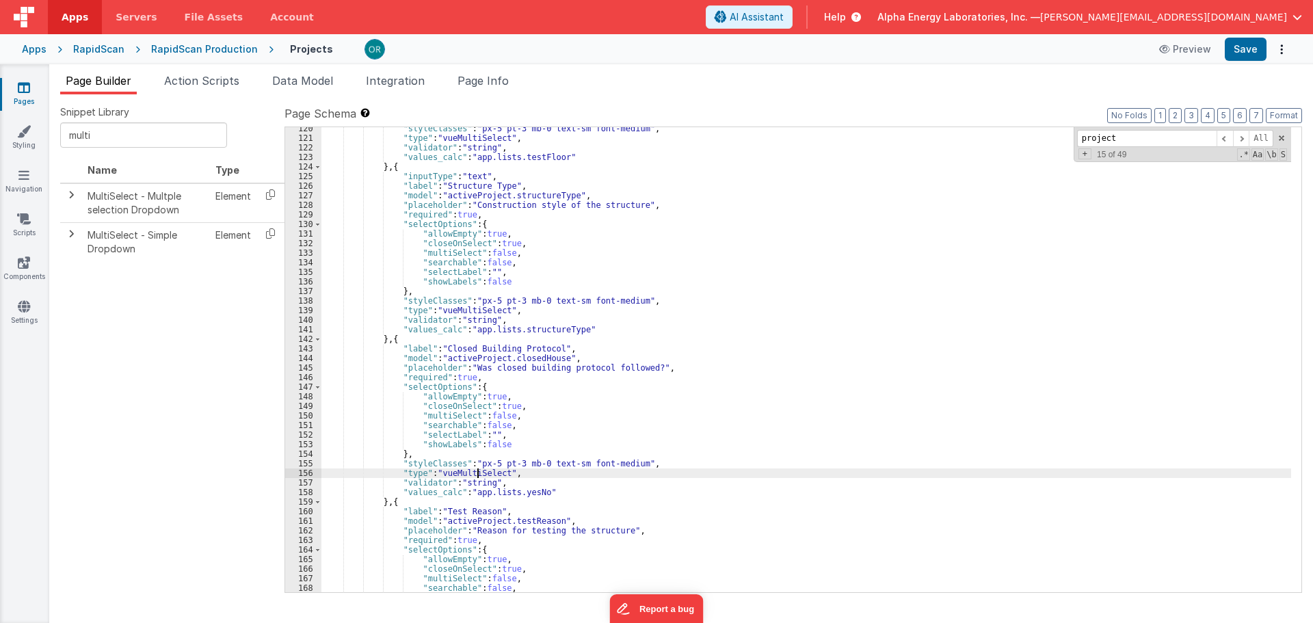
click at [479, 475] on div ""styleClasses" : "px-5 pt-3 mb-0 text-sm font-medium" , "type" : "vueMultiSelec…" at bounding box center [806, 366] width 970 height 484
